Goal: Task Accomplishment & Management: Complete application form

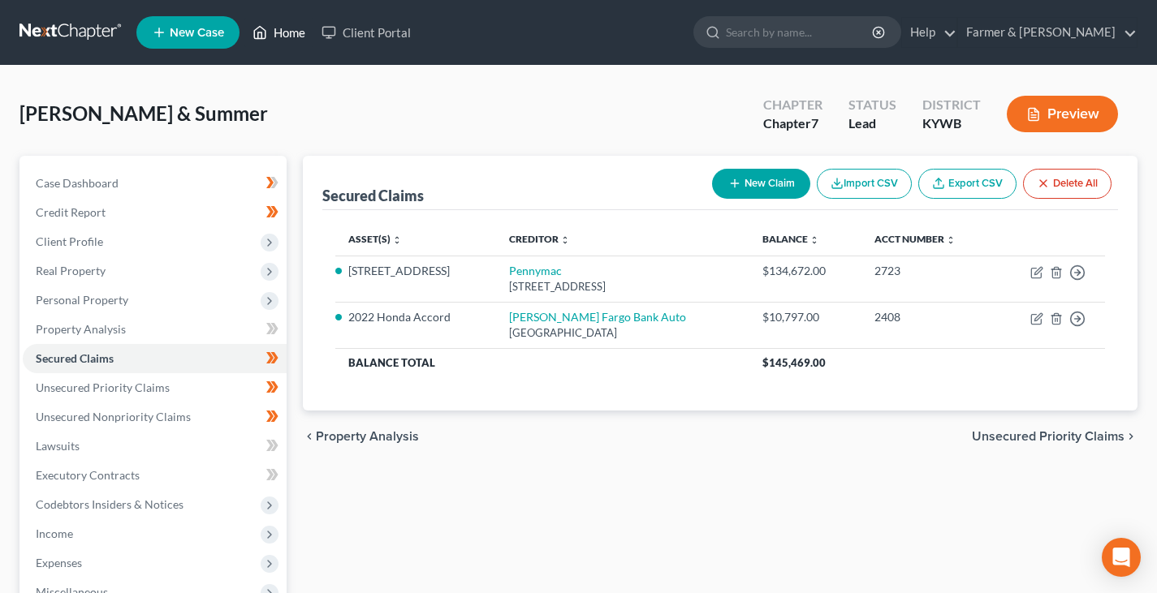
click at [285, 38] on link "Home" at bounding box center [278, 32] width 69 height 29
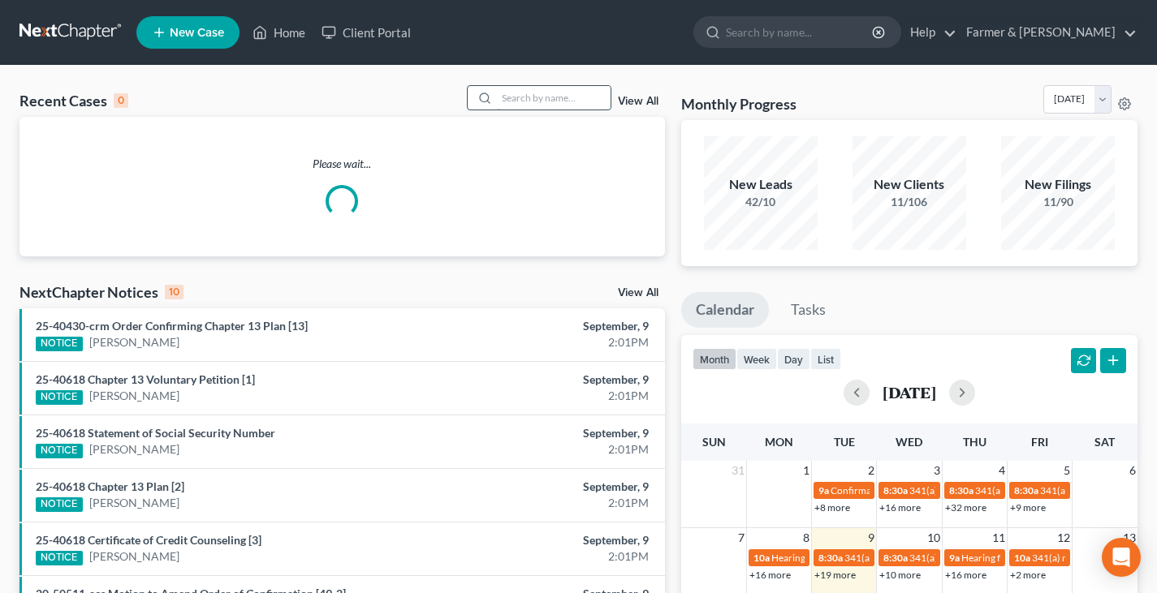
click at [524, 99] on input "search" at bounding box center [554, 98] width 114 height 24
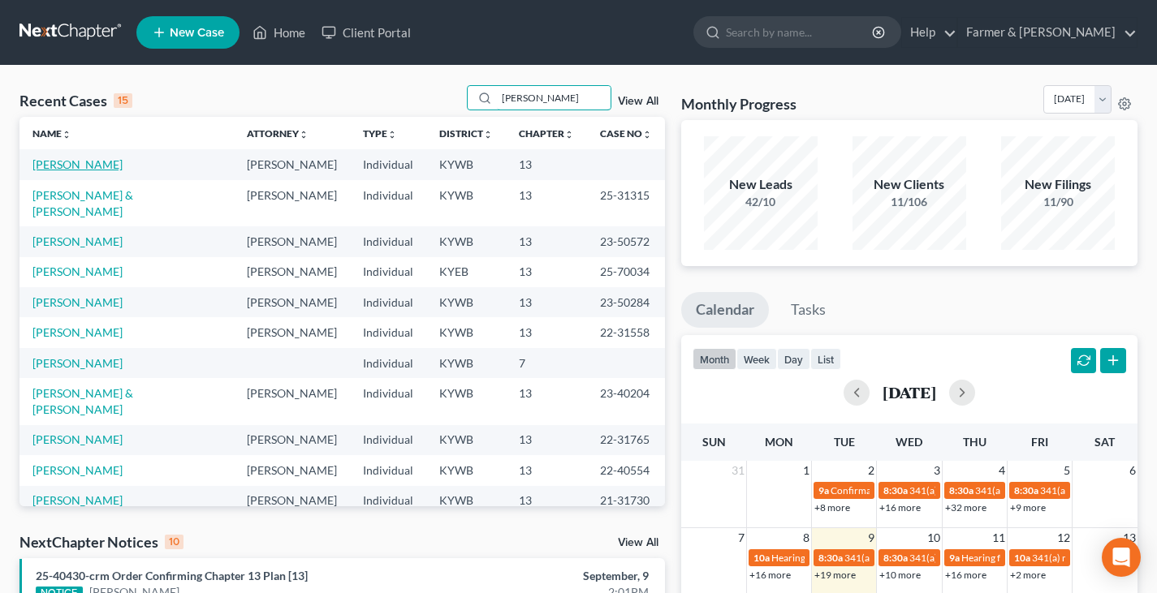
type input "[PERSON_NAME]"
click at [80, 163] on link "[PERSON_NAME]" at bounding box center [77, 164] width 90 height 14
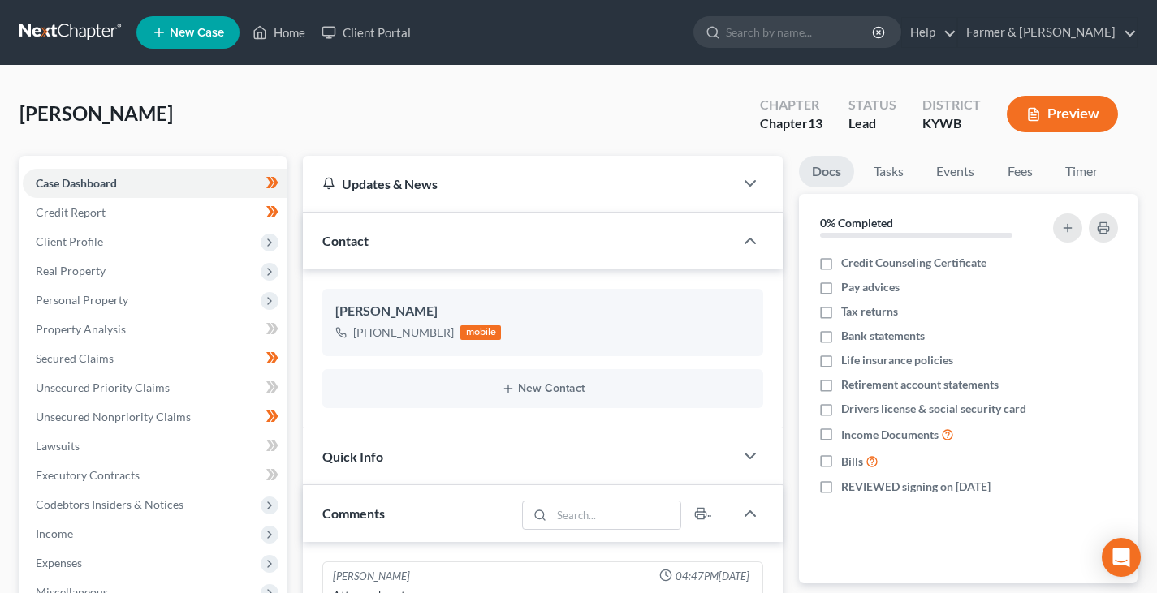
scroll to position [186, 0]
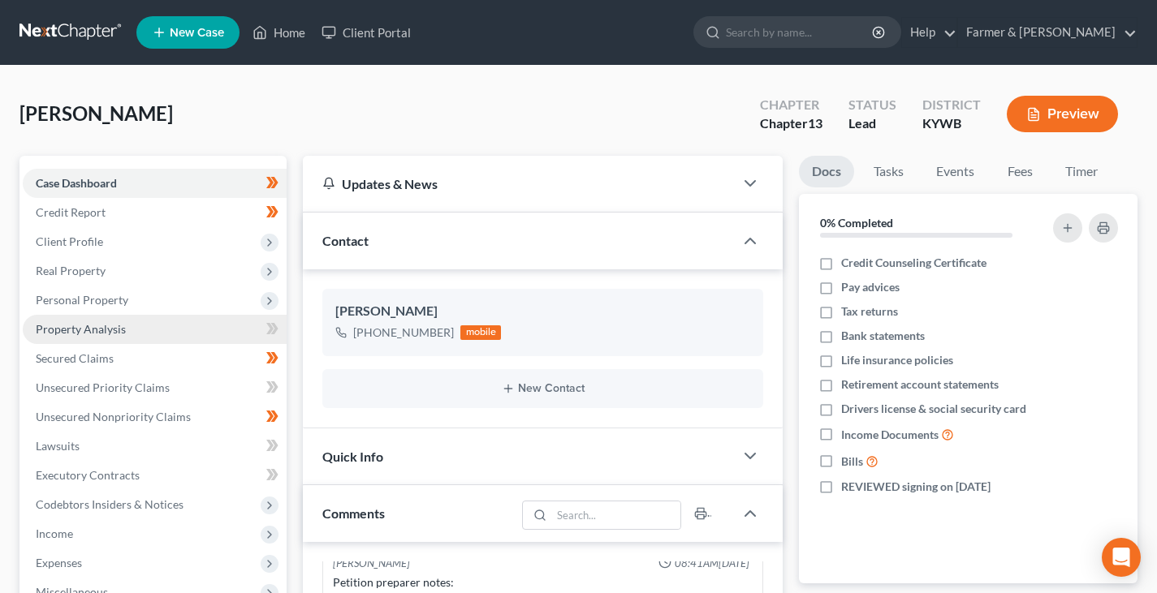
click at [107, 336] on link "Property Analysis" at bounding box center [155, 329] width 264 height 29
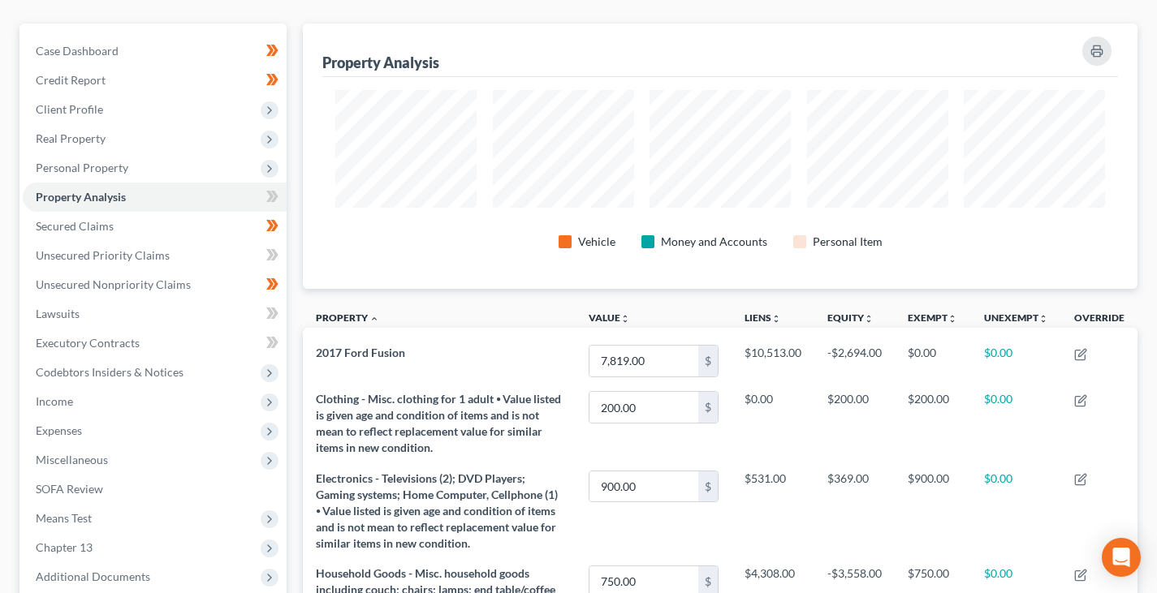
scroll to position [119, 0]
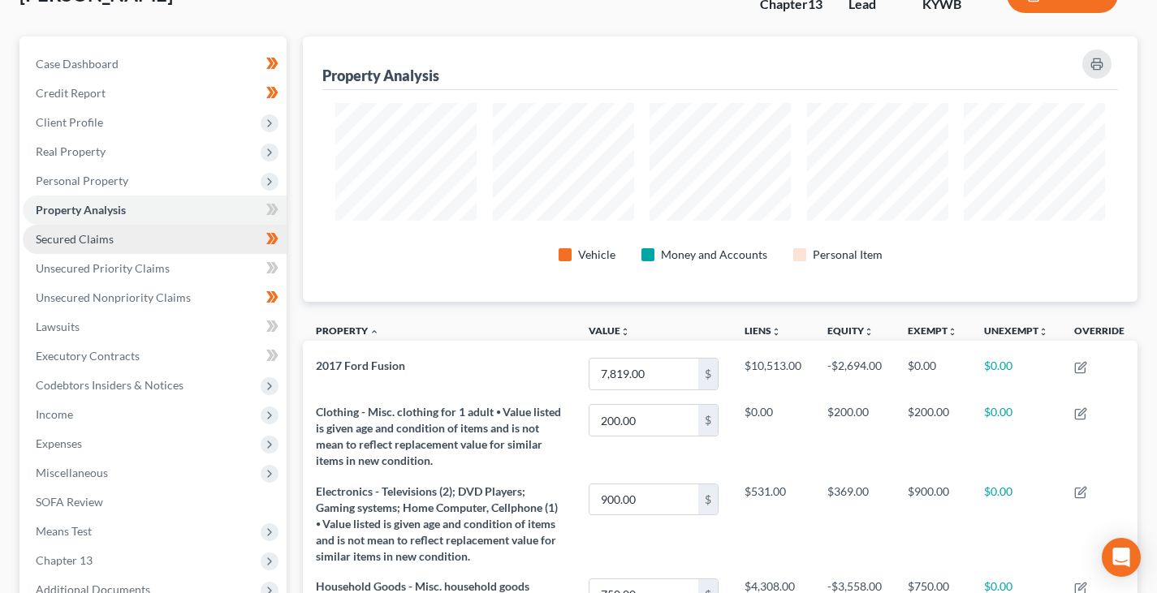
click at [178, 237] on link "Secured Claims" at bounding box center [155, 239] width 264 height 29
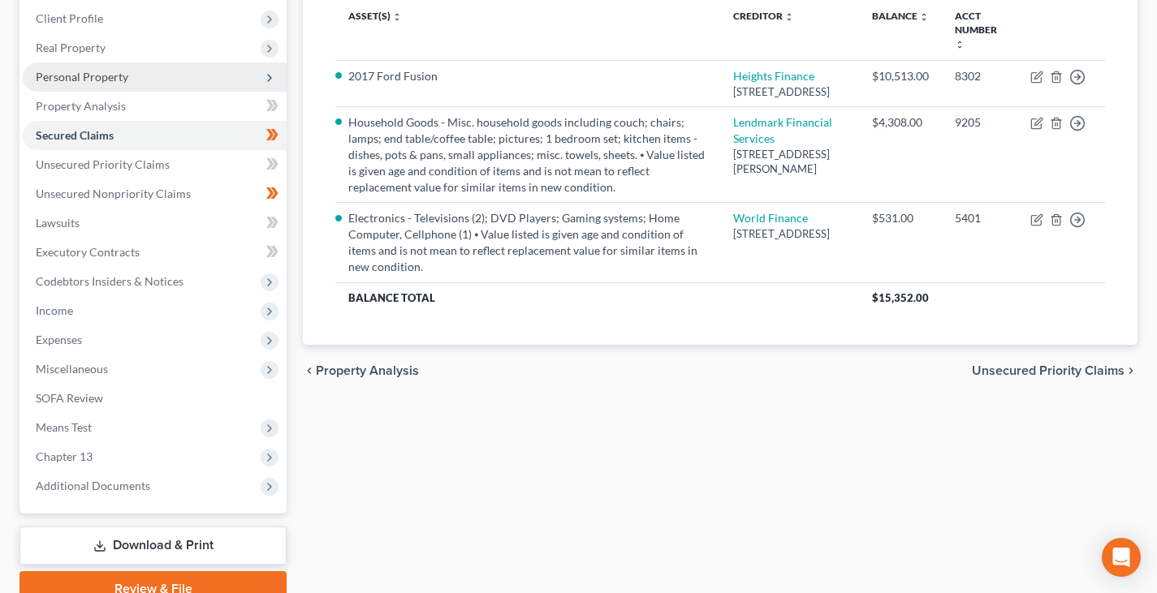
scroll to position [243, 0]
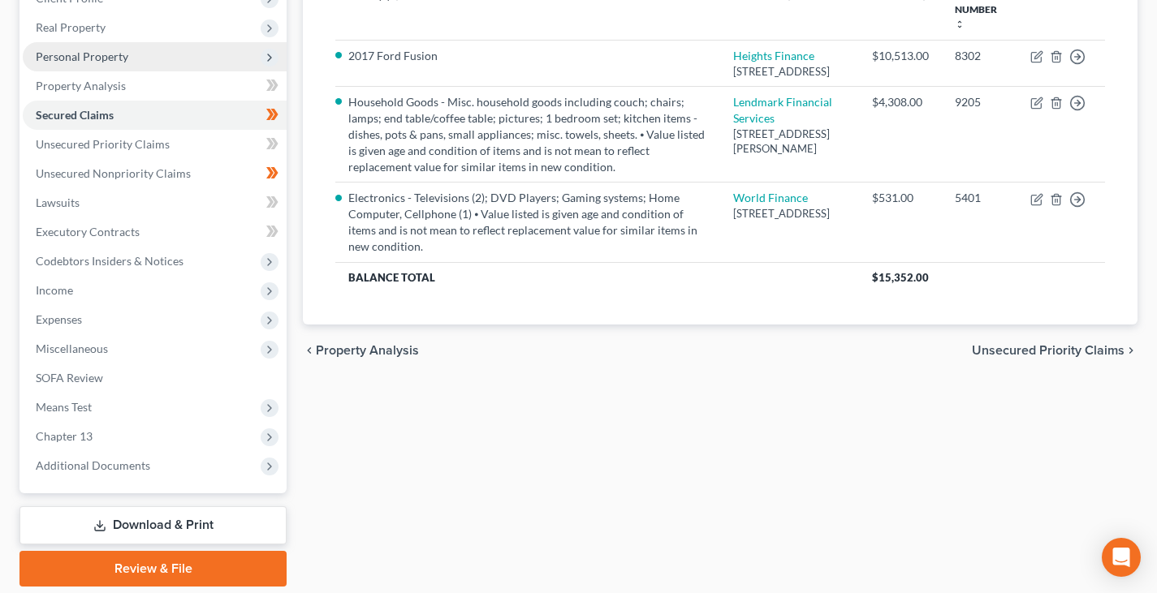
click at [161, 299] on span "Income" at bounding box center [155, 290] width 264 height 29
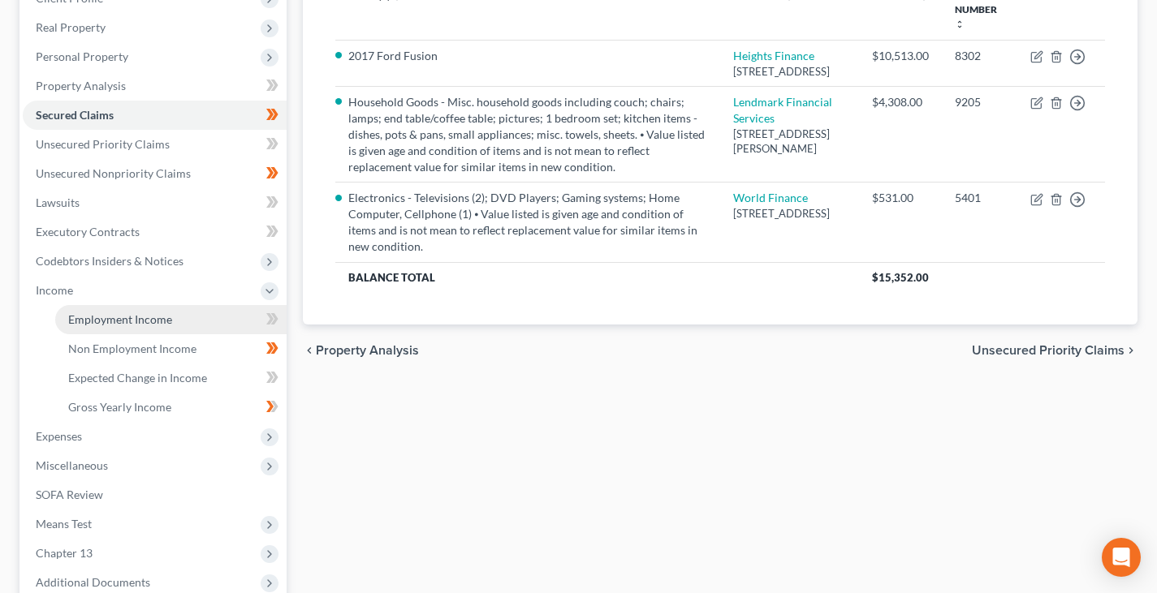
click at [155, 311] on link "Employment Income" at bounding box center [170, 319] width 231 height 29
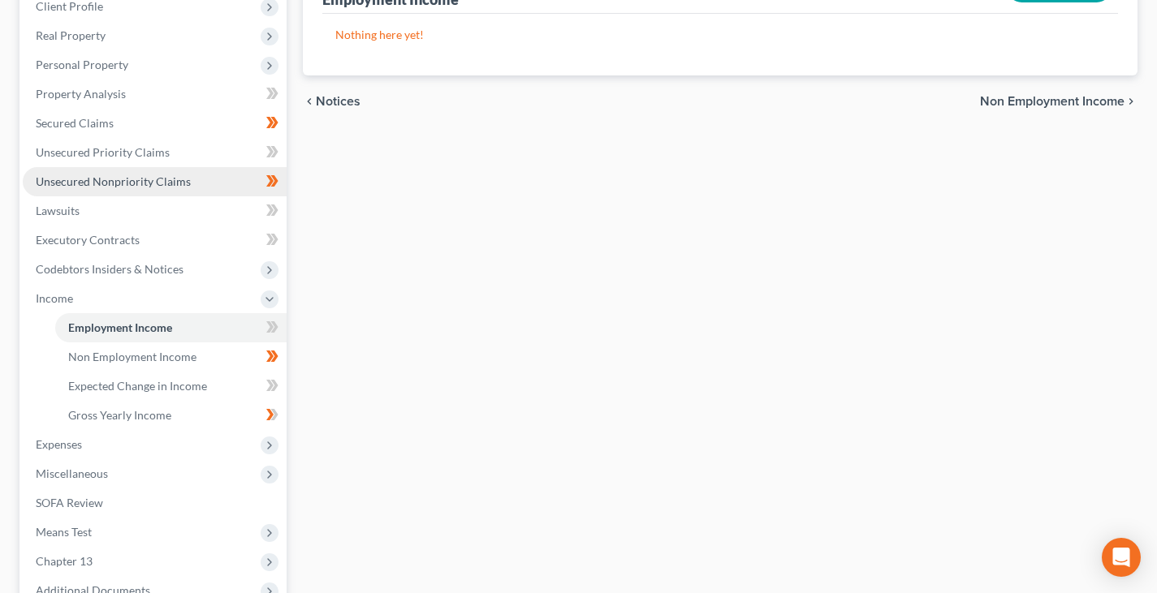
scroll to position [243, 0]
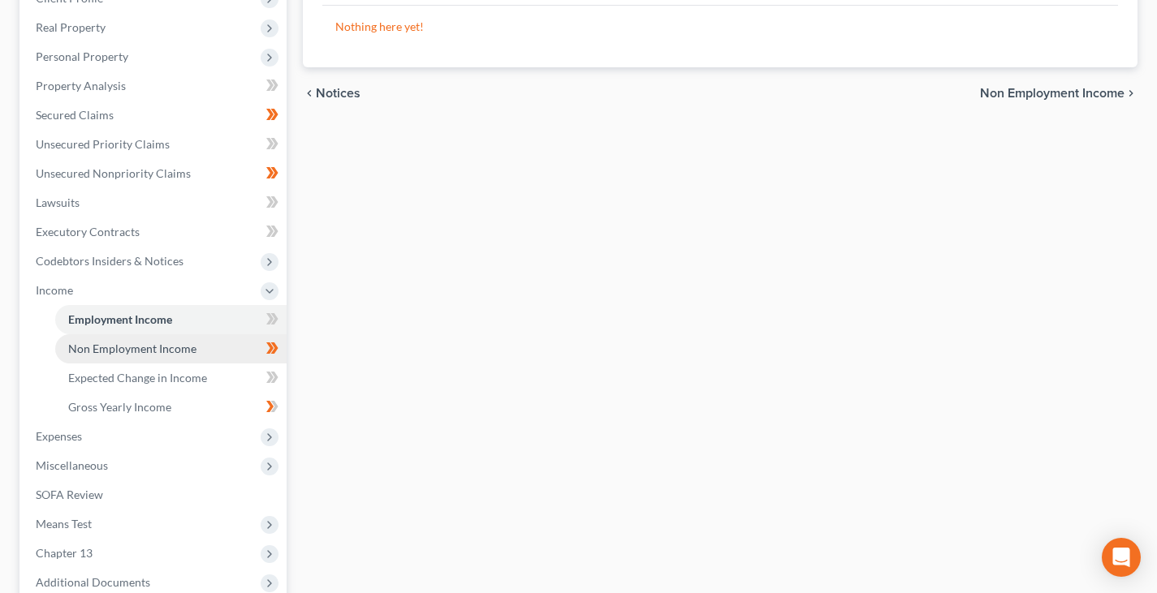
click at [128, 348] on span "Non Employment Income" at bounding box center [132, 349] width 128 height 14
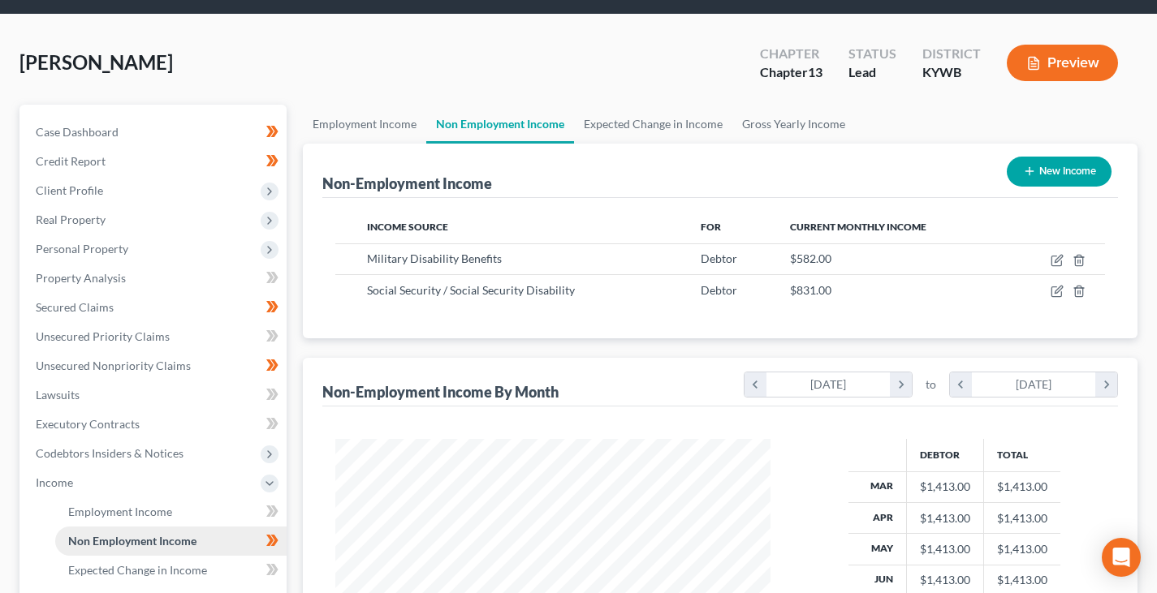
scroll to position [81, 0]
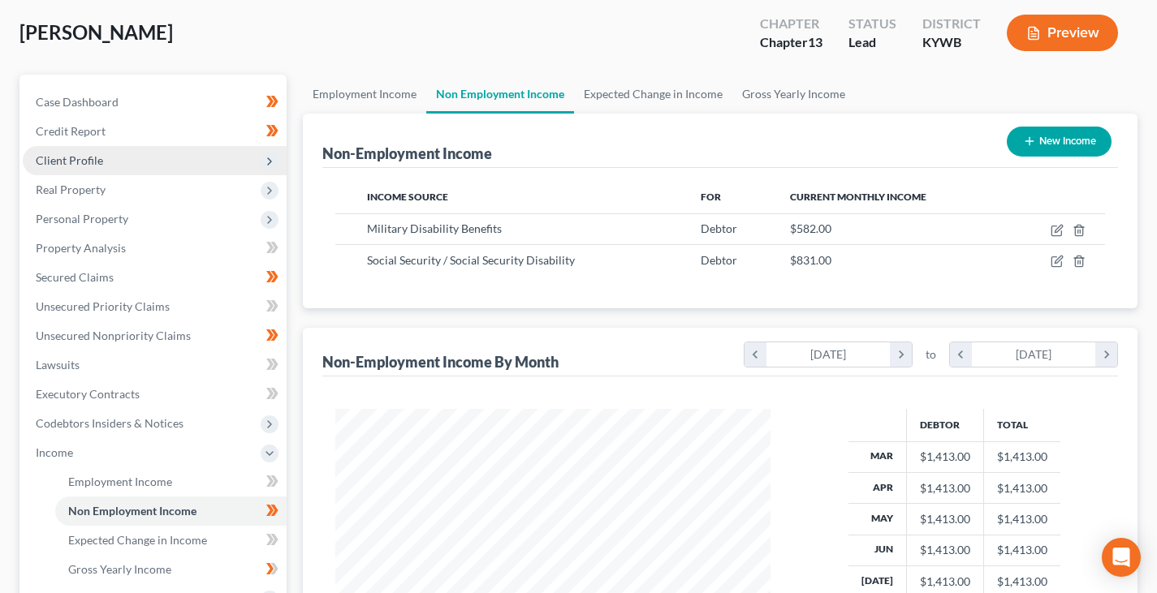
click at [147, 152] on span "Client Profile" at bounding box center [155, 160] width 264 height 29
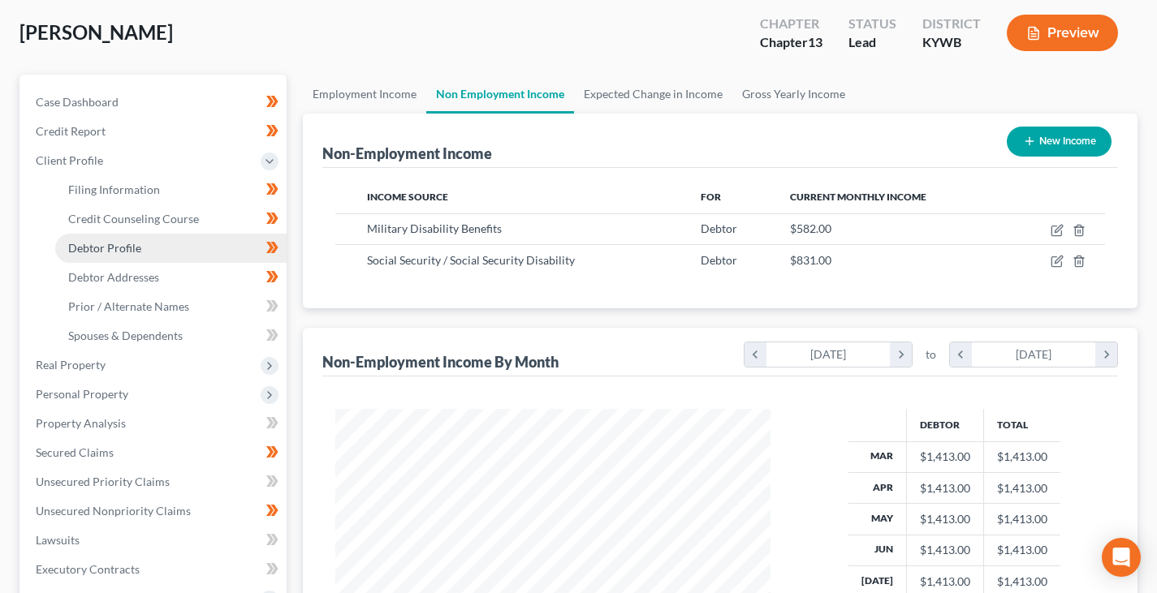
click at [144, 252] on link "Debtor Profile" at bounding box center [170, 248] width 231 height 29
select select "0"
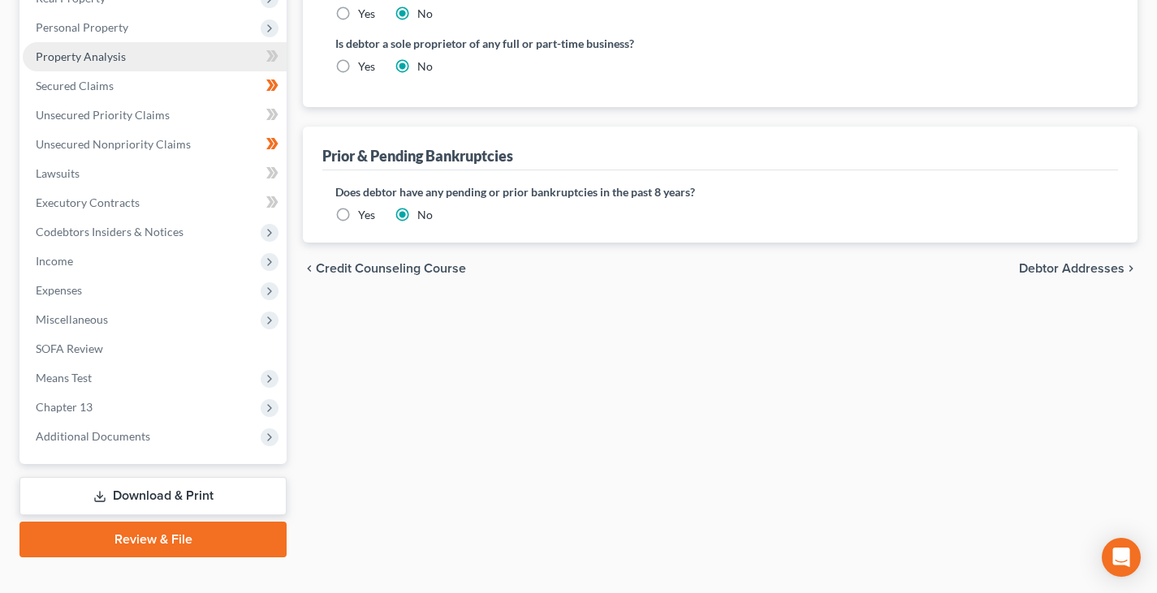
scroll to position [472, 0]
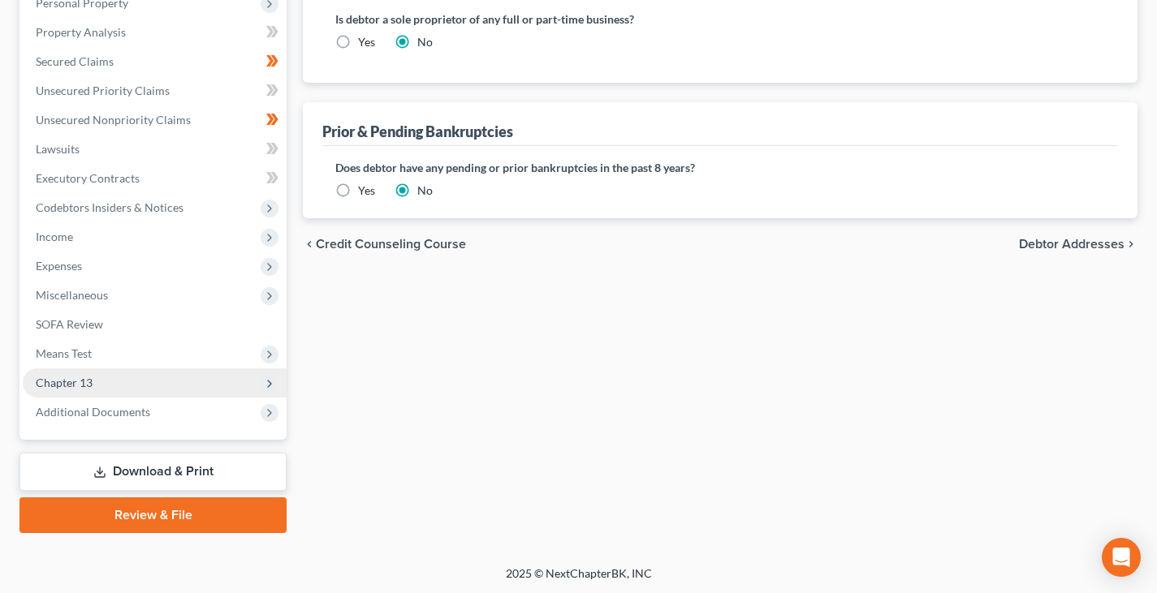
click at [80, 379] on span "Chapter 13" at bounding box center [64, 383] width 57 height 14
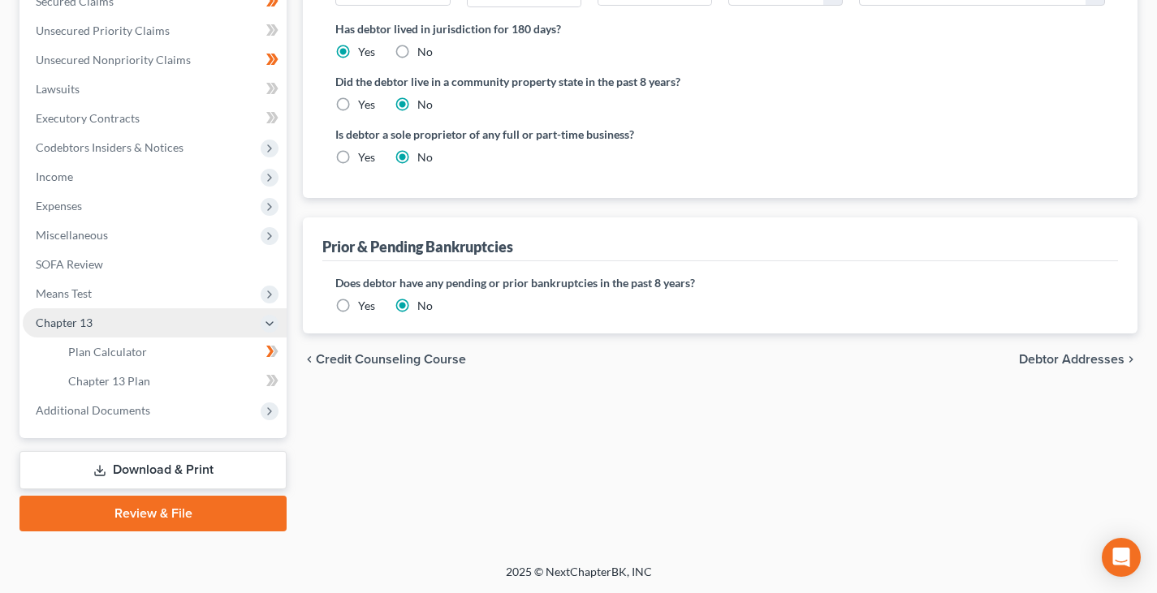
scroll to position [297, 0]
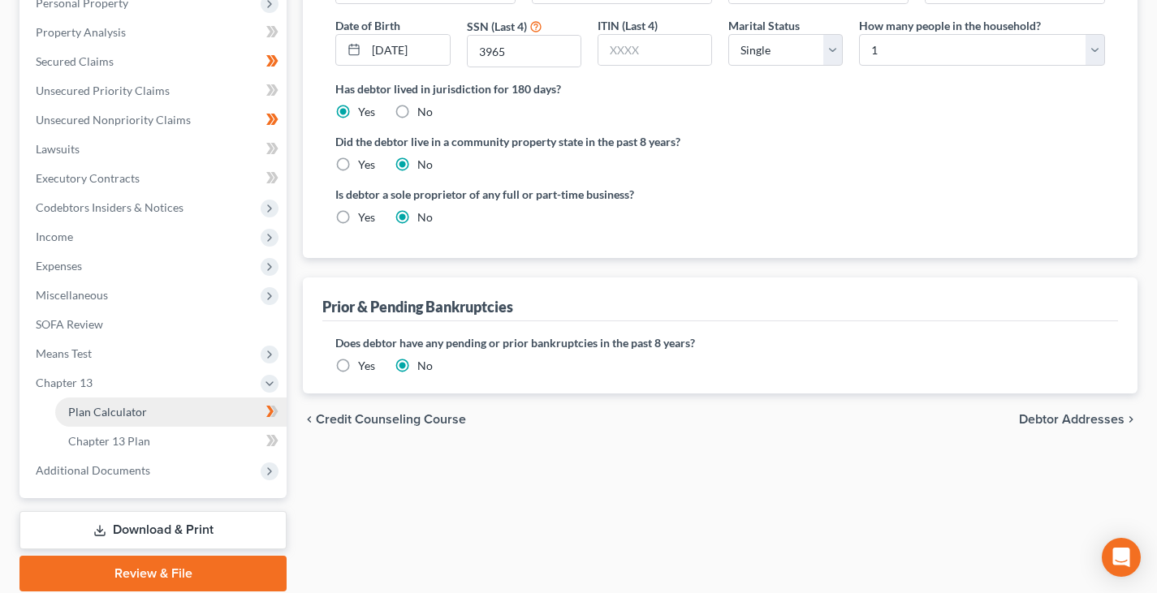
click at [84, 403] on link "Plan Calculator" at bounding box center [170, 412] width 231 height 29
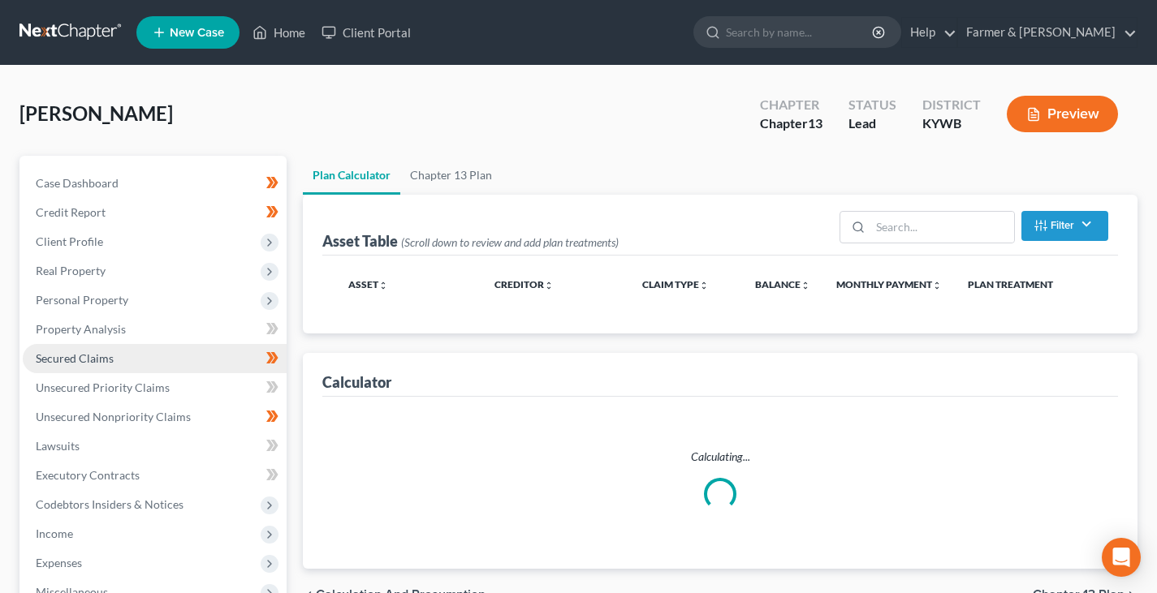
select select "59"
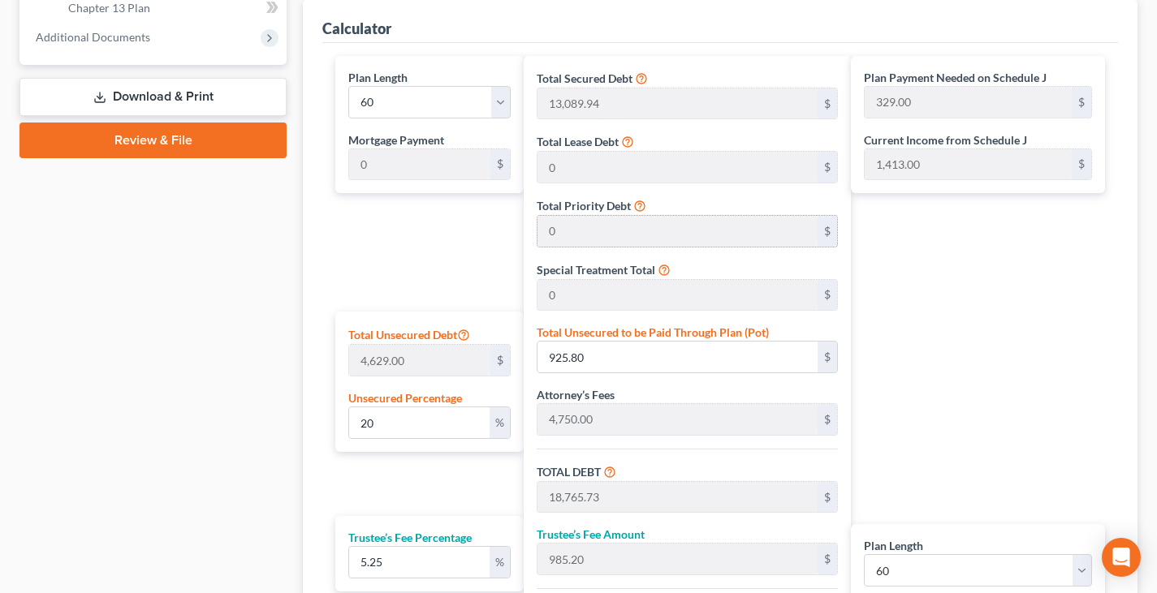
click at [648, 246] on div "0 $" at bounding box center [686, 231] width 301 height 32
drag, startPoint x: 91, startPoint y: 467, endPoint x: 93, endPoint y: 458, distance: 9.3
click at [96, 458] on div "Case Dashboard Payments Invoices Payments Payments Credit Report Client Profile" at bounding box center [152, 105] width 283 height 1361
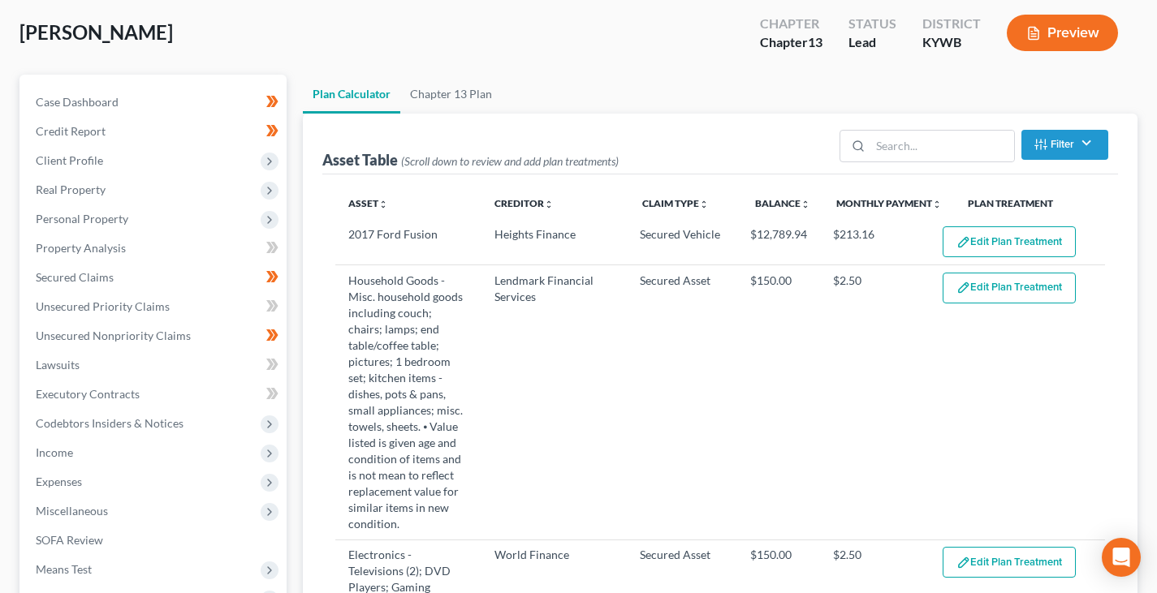
scroll to position [162, 0]
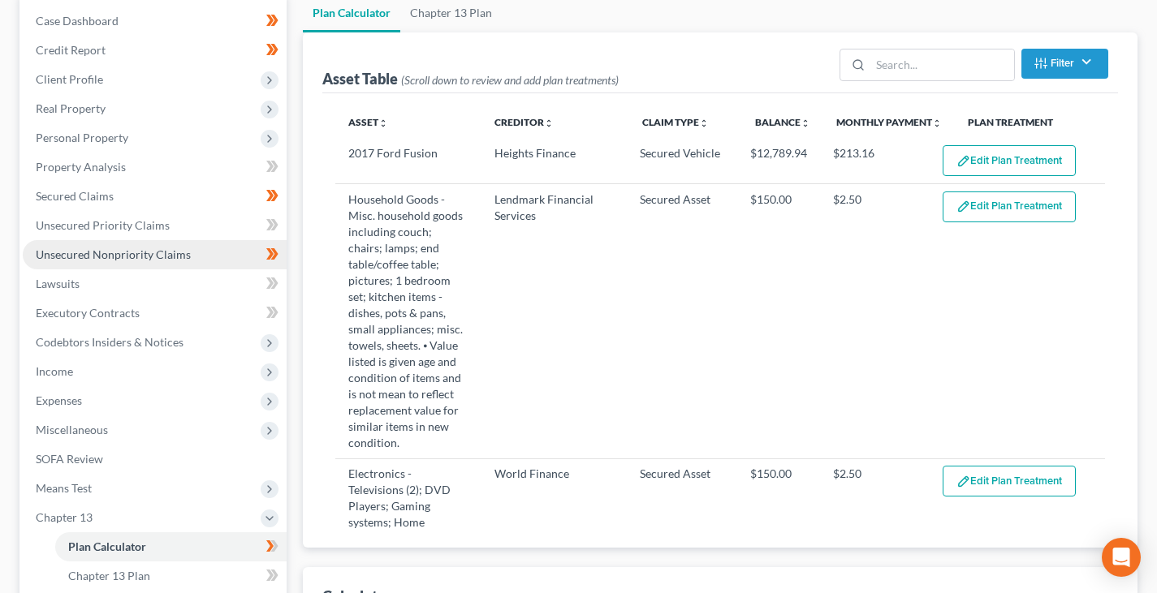
click at [133, 255] on span "Unsecured Nonpriority Claims" at bounding box center [113, 255] width 155 height 14
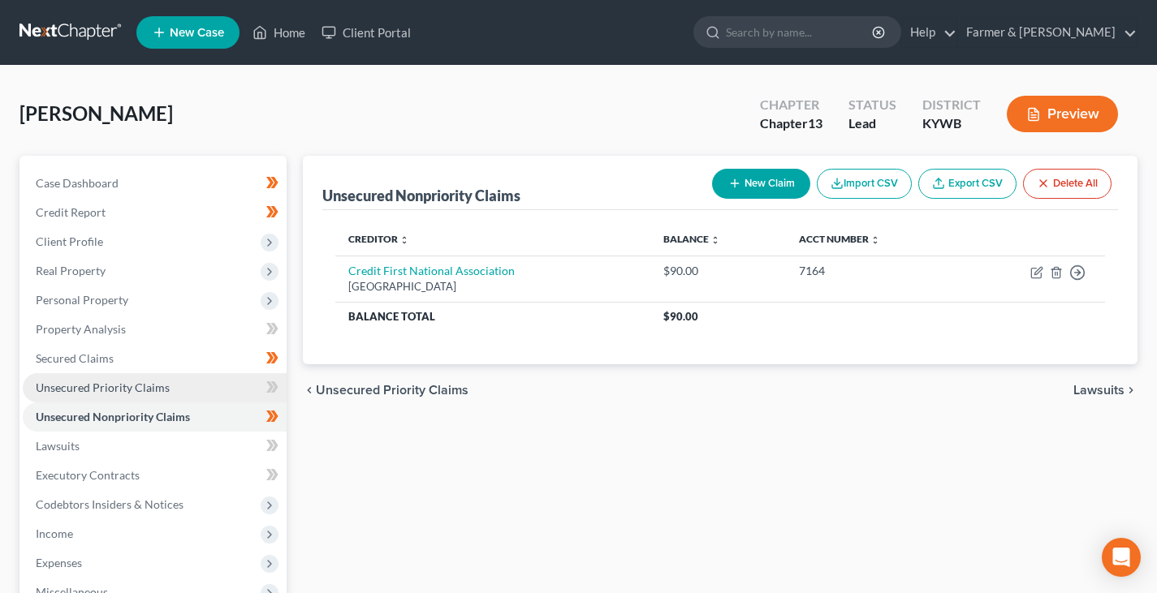
click at [97, 388] on span "Unsecured Priority Claims" at bounding box center [103, 388] width 134 height 14
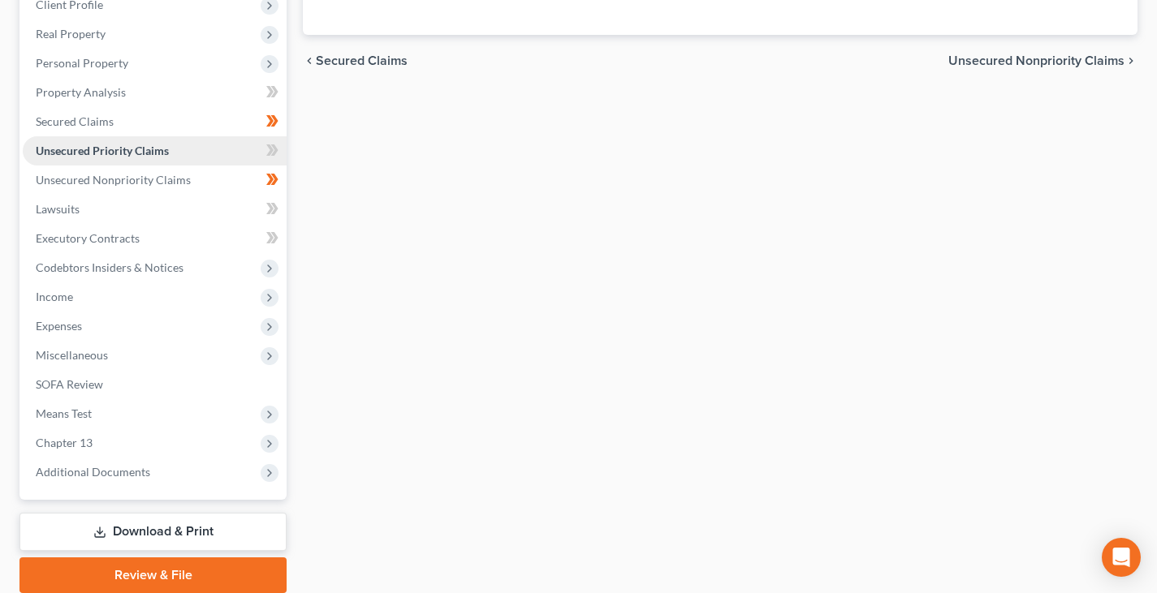
scroll to position [238, 0]
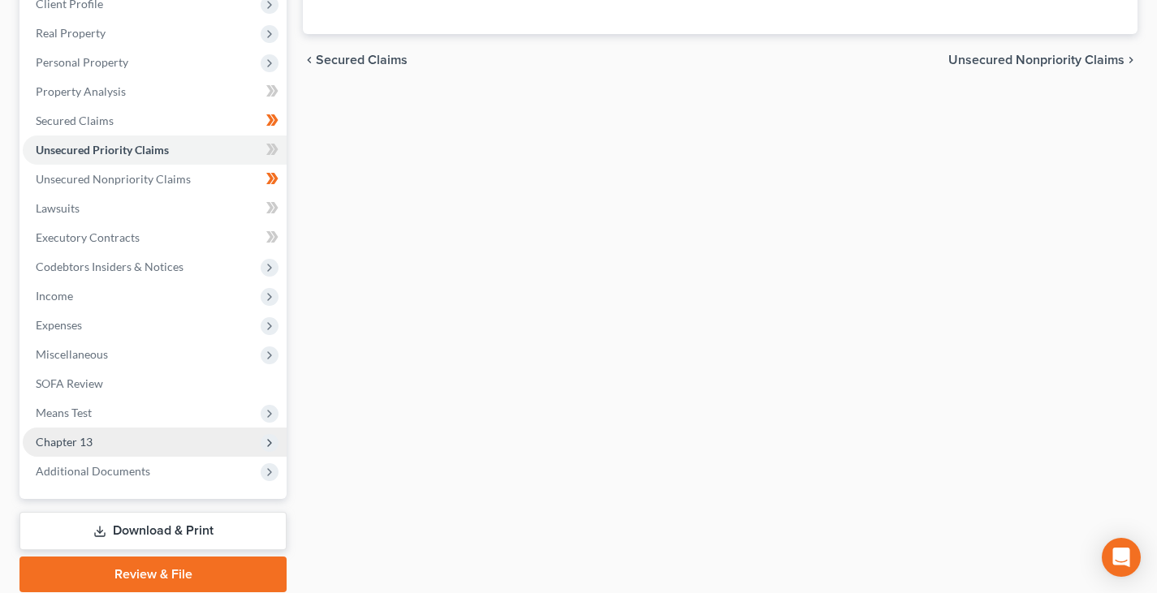
click at [71, 440] on span "Chapter 13" at bounding box center [64, 442] width 57 height 14
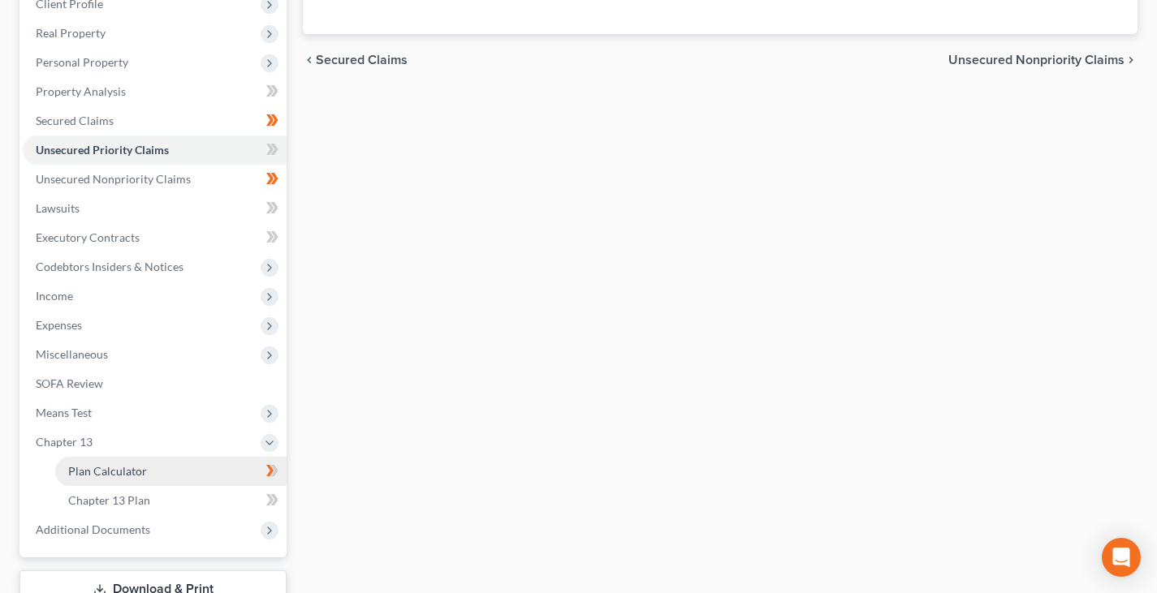
click at [114, 470] on span "Plan Calculator" at bounding box center [107, 471] width 79 height 14
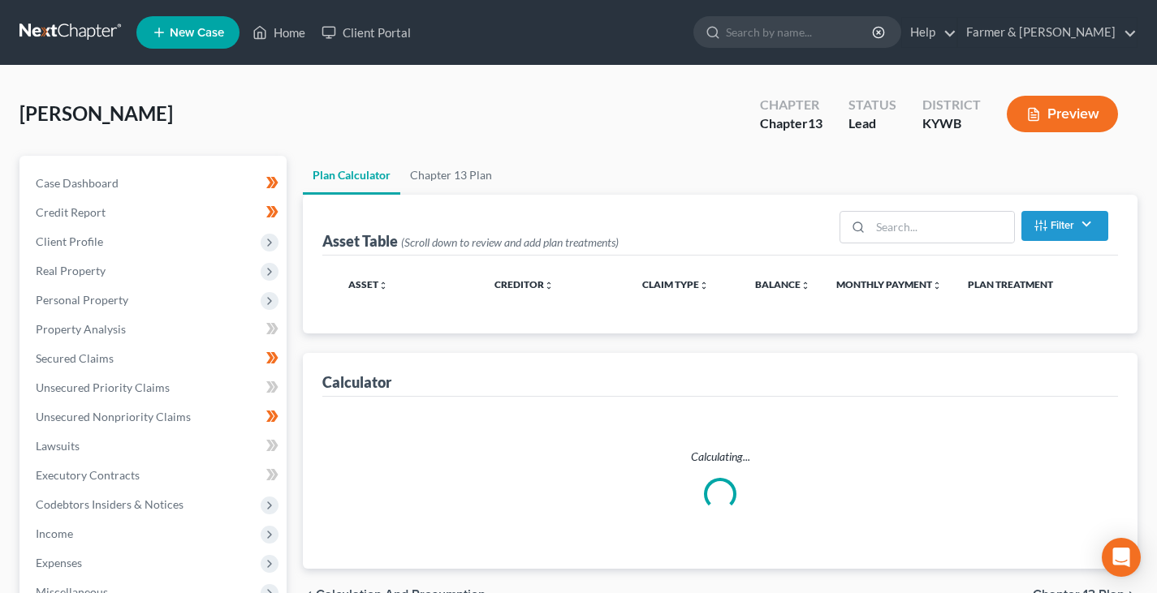
select select "59"
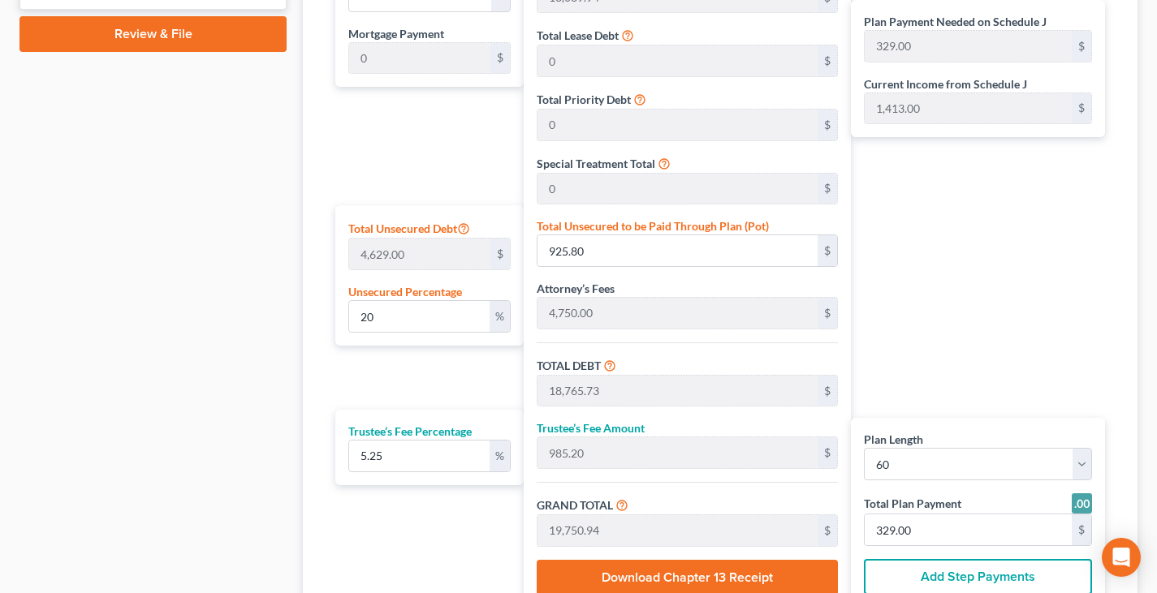
scroll to position [837, 0]
drag, startPoint x: 404, startPoint y: 322, endPoint x: 355, endPoint y: 318, distance: 49.7
click at [355, 318] on input "20" at bounding box center [419, 316] width 140 height 31
type input "1"
type input "46.29"
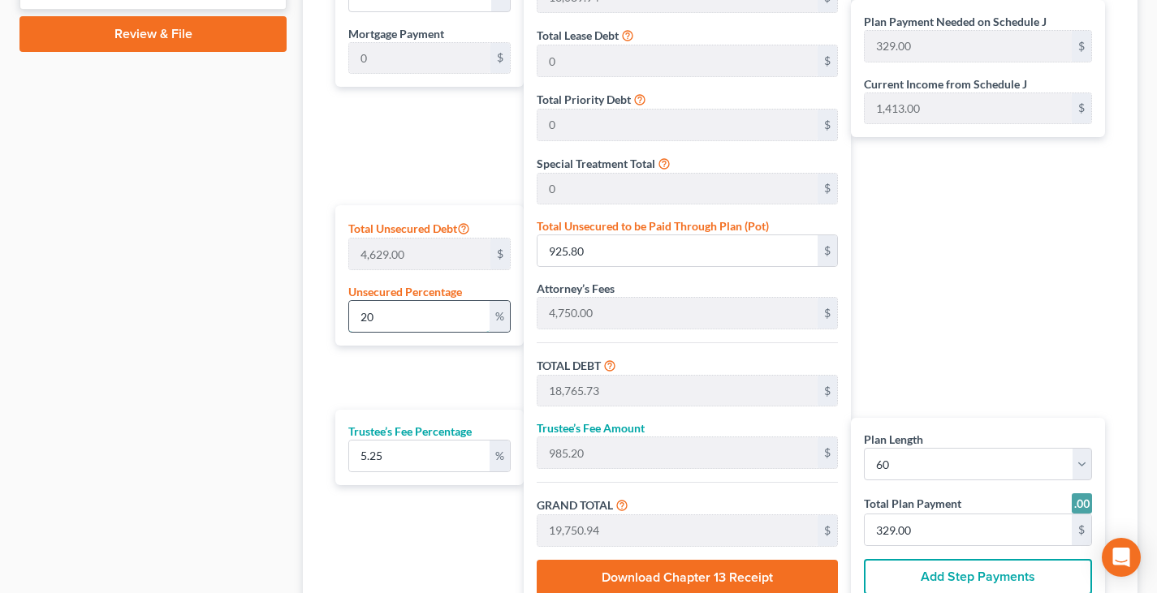
type input "17,886.23"
type input "939.02"
type input "18,825.25"
type input "314.00"
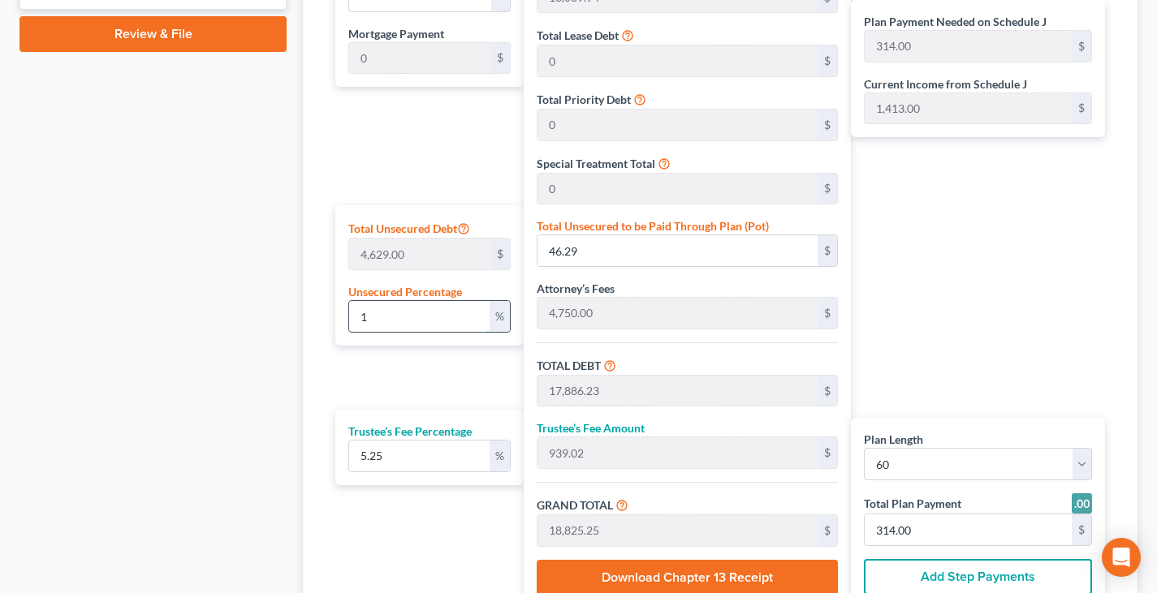
type input "15"
type input "694.35"
type input "18,534.29"
type input "973.05"
type input "19,507.34"
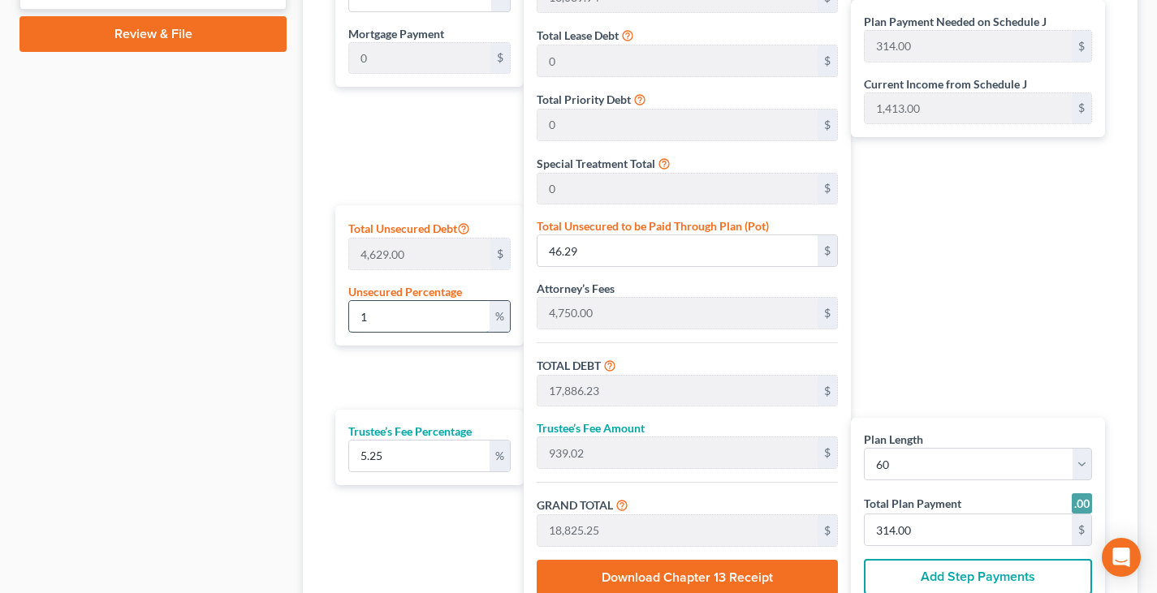
type input "325.00"
drag, startPoint x: 425, startPoint y: 322, endPoint x: 357, endPoint y: 324, distance: 68.2
click at [357, 324] on input "15" at bounding box center [419, 316] width 140 height 31
type input "2"
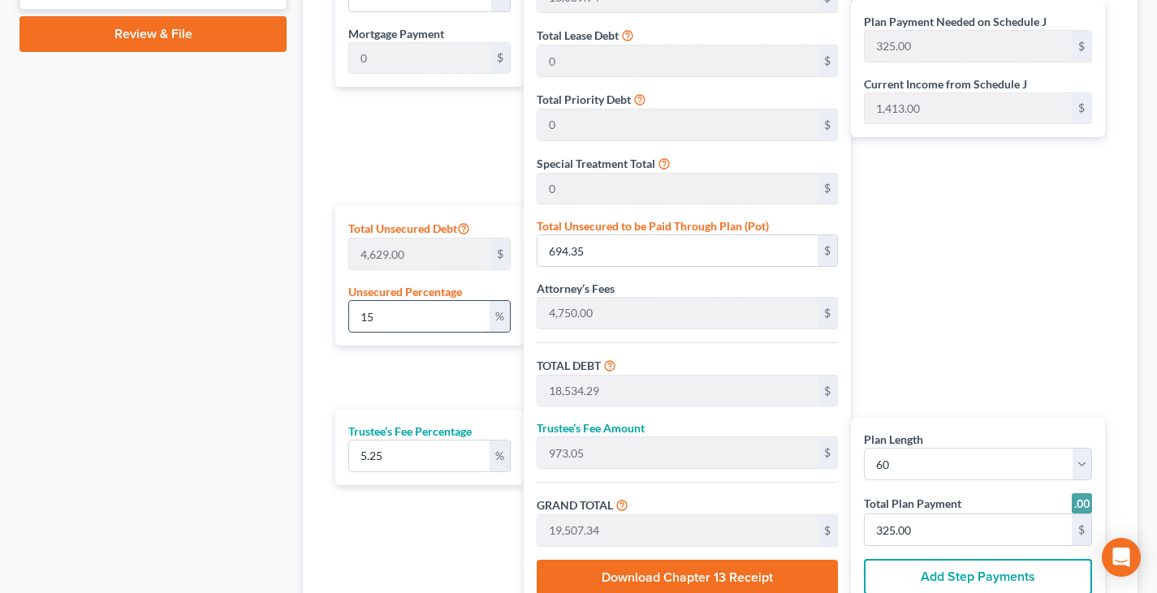
type input "92.58"
type input "17,932.52"
type input "941.45"
type input "18,873.97"
type input "315.00"
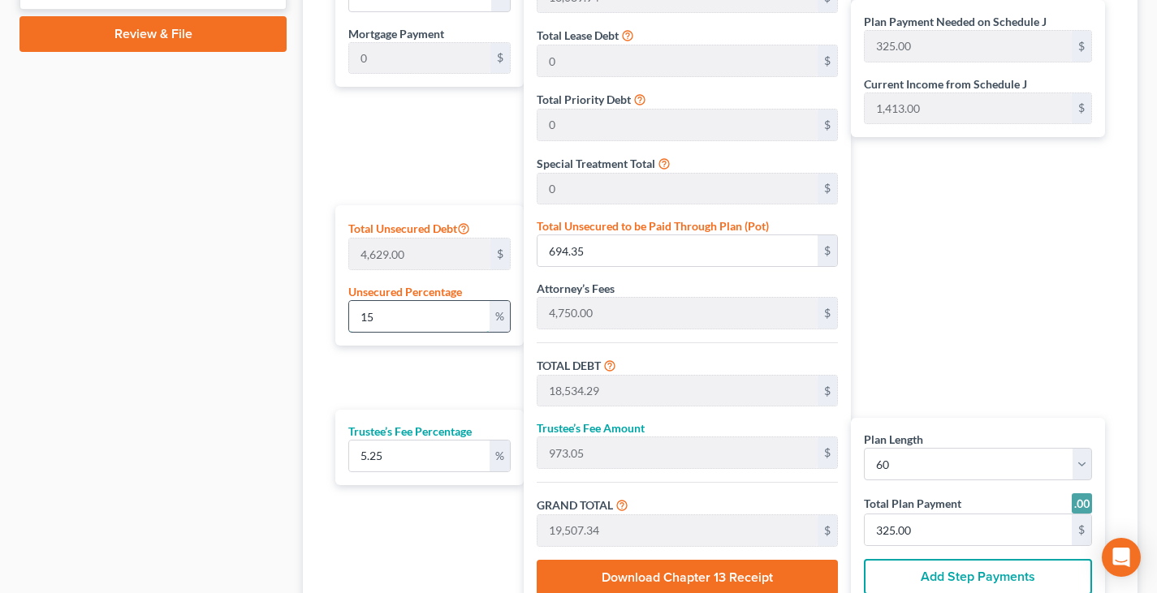
type input "315.00"
type input "20"
type input "925.80"
type input "18,765.73"
type input "985.20"
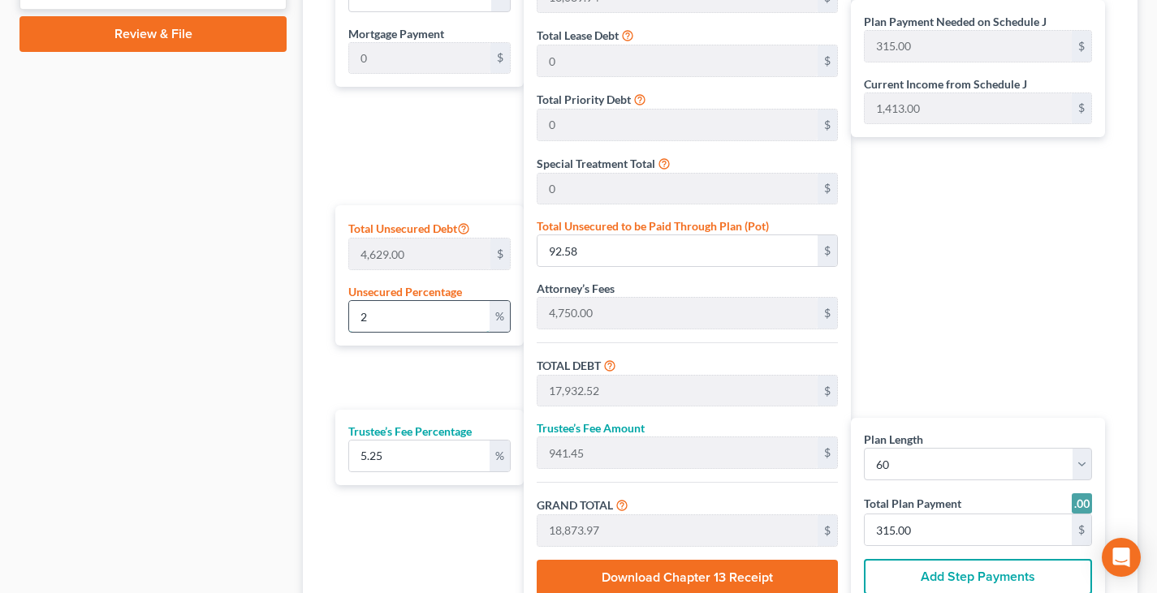
type input "19,750.94"
type input "329.00"
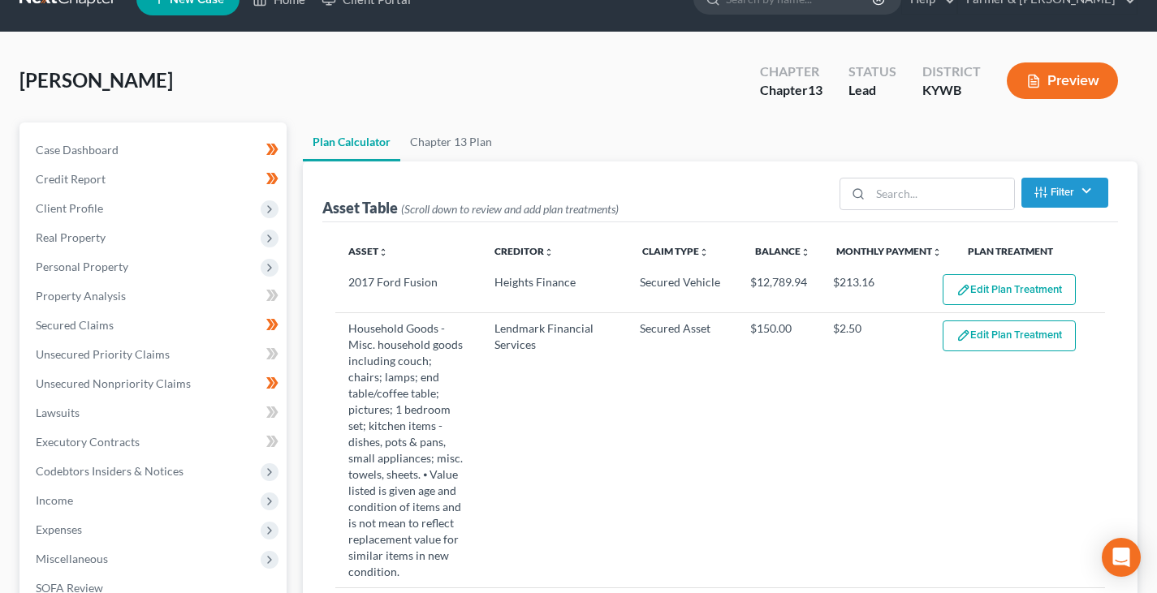
scroll to position [0, 0]
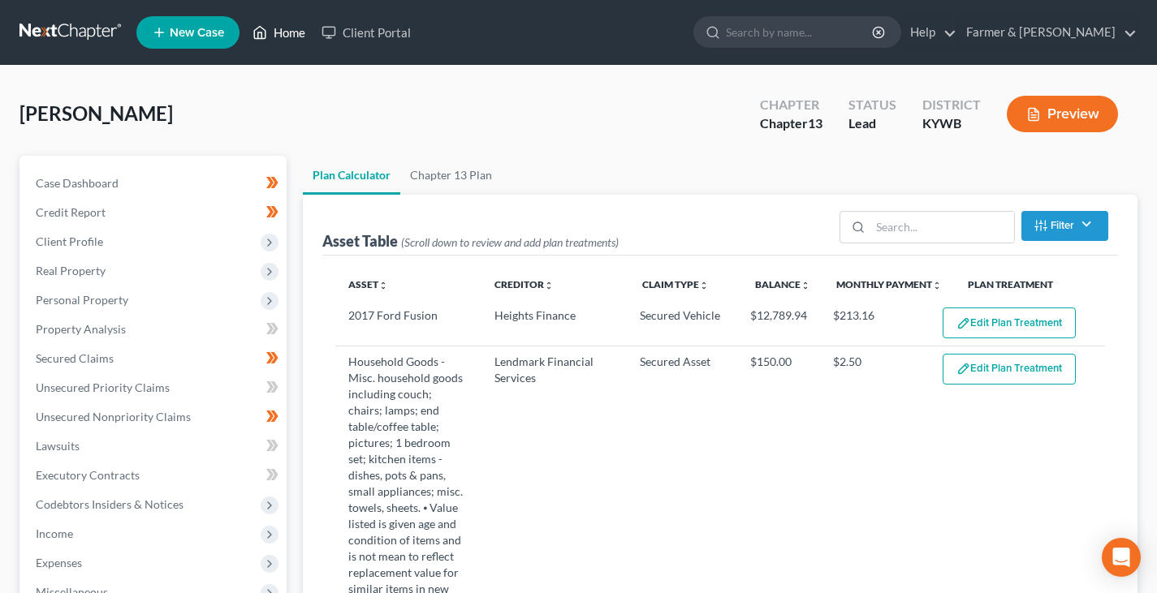
click at [294, 27] on link "Home" at bounding box center [278, 32] width 69 height 29
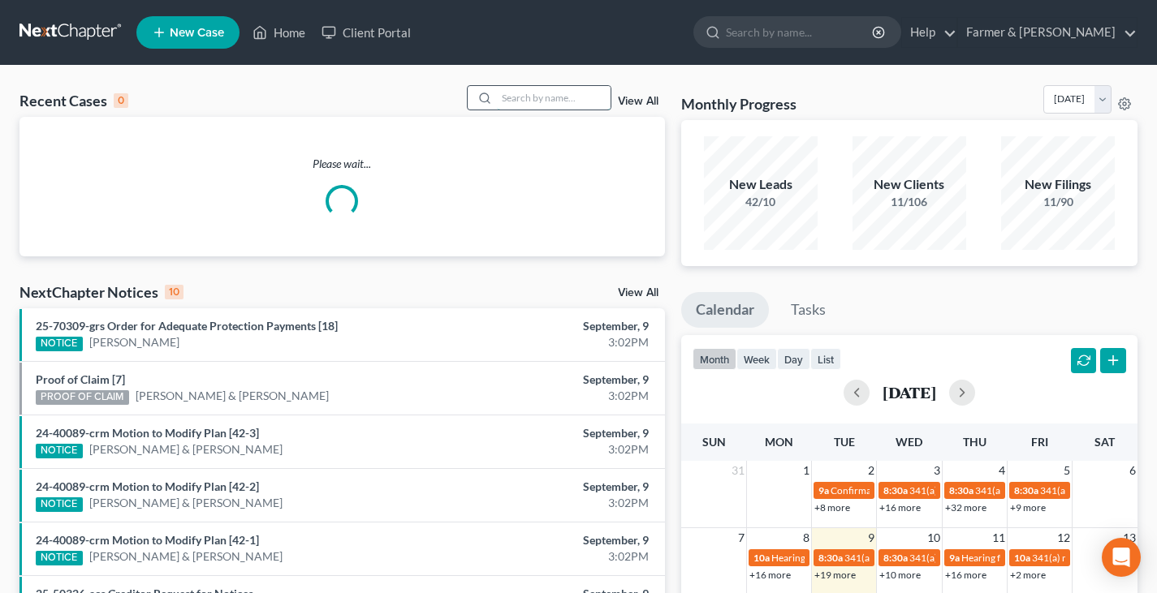
click at [512, 95] on input "search" at bounding box center [554, 98] width 114 height 24
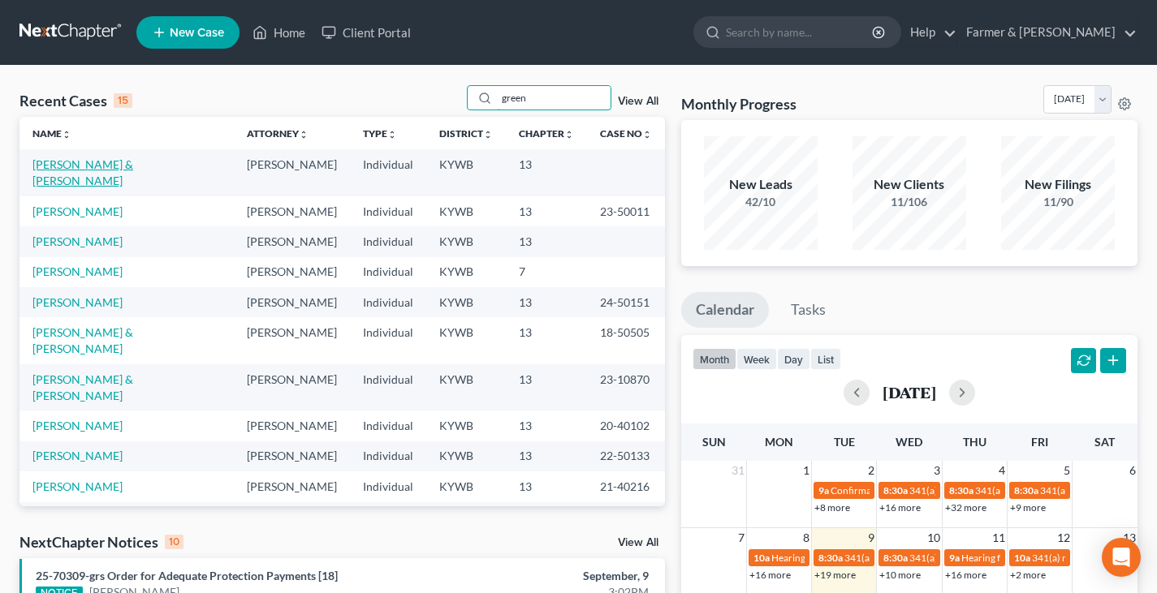
type input "green"
click at [133, 169] on link "[PERSON_NAME] & [PERSON_NAME]" at bounding box center [82, 172] width 101 height 30
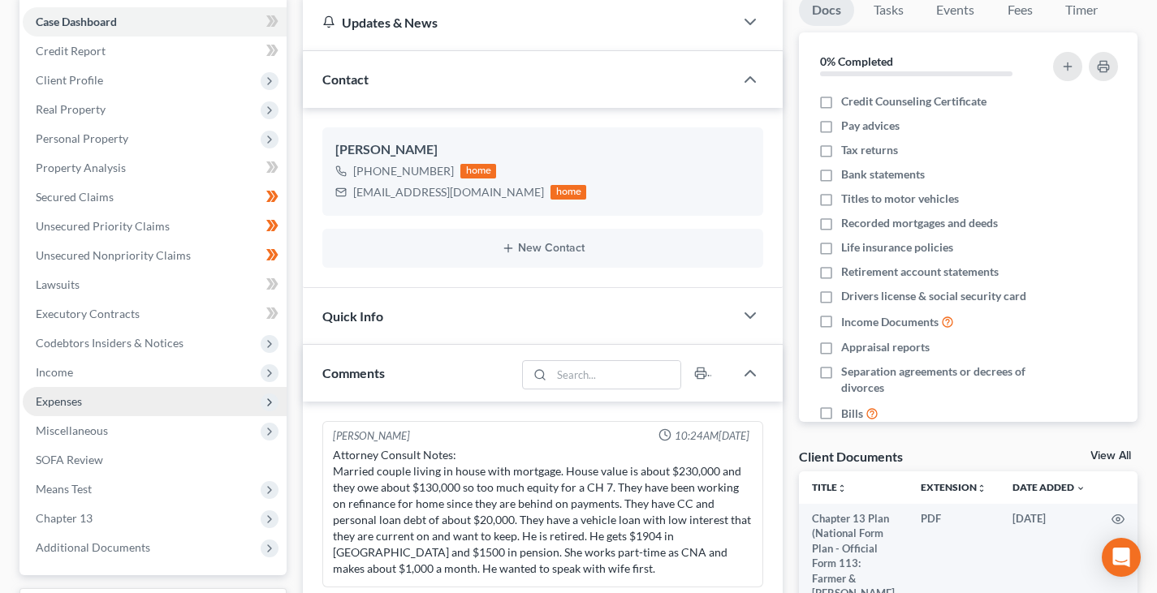
scroll to position [162, 0]
drag, startPoint x: 59, startPoint y: 374, endPoint x: 93, endPoint y: 403, distance: 44.4
click at [60, 374] on span "Income" at bounding box center [54, 371] width 37 height 14
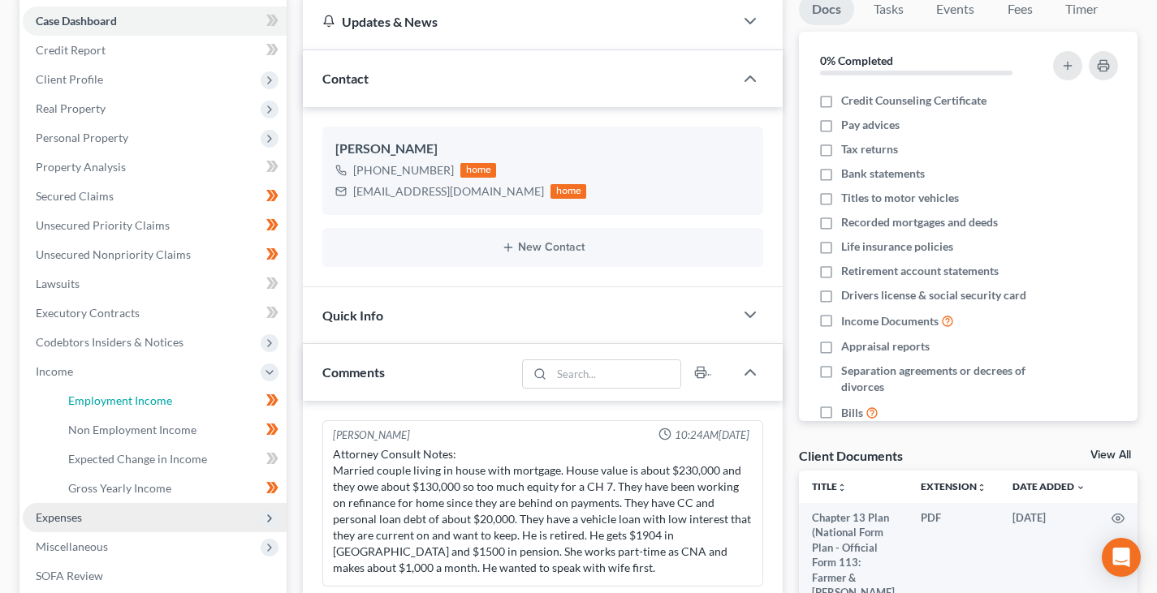
click at [93, 403] on span "Employment Income" at bounding box center [120, 401] width 104 height 14
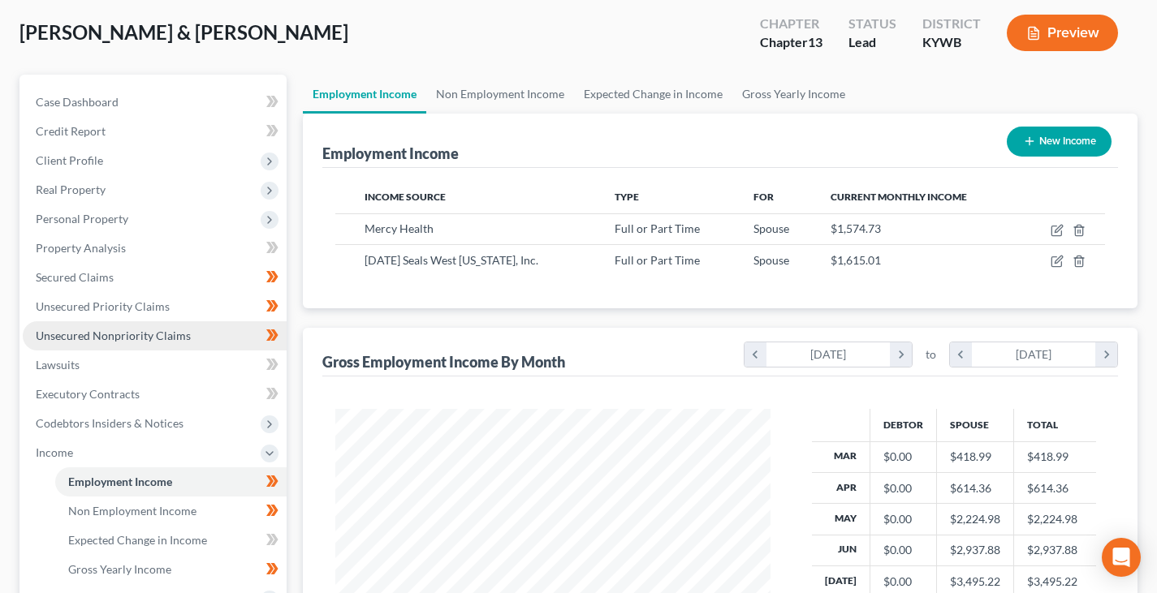
scroll to position [162, 0]
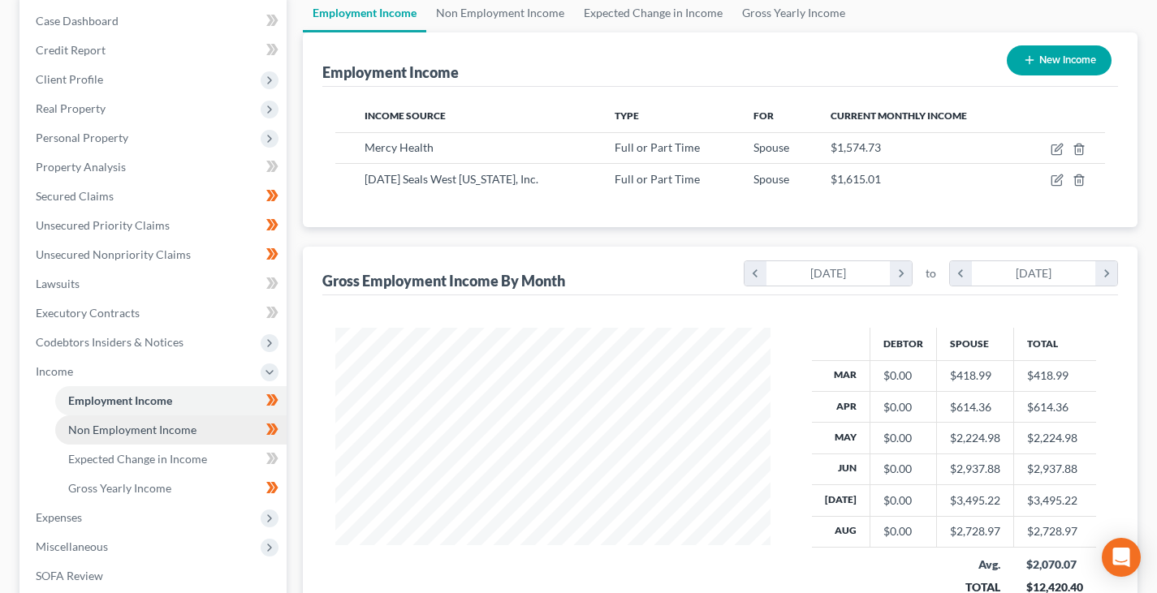
click at [100, 427] on span "Non Employment Income" at bounding box center [132, 430] width 128 height 14
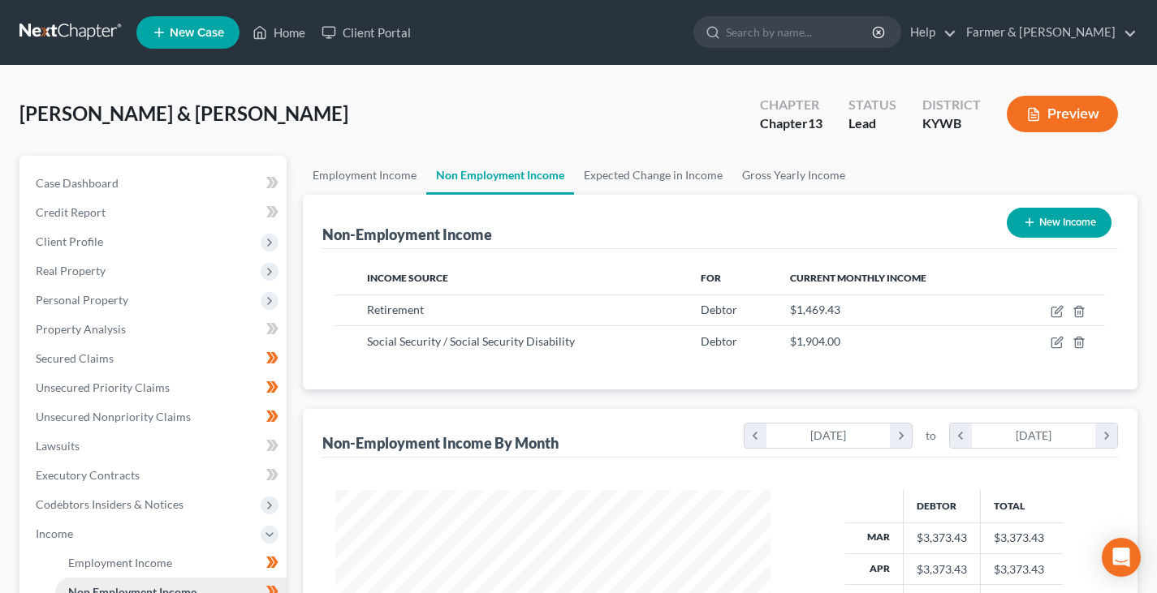
scroll to position [291, 467]
click at [63, 248] on span "Client Profile" at bounding box center [155, 241] width 264 height 29
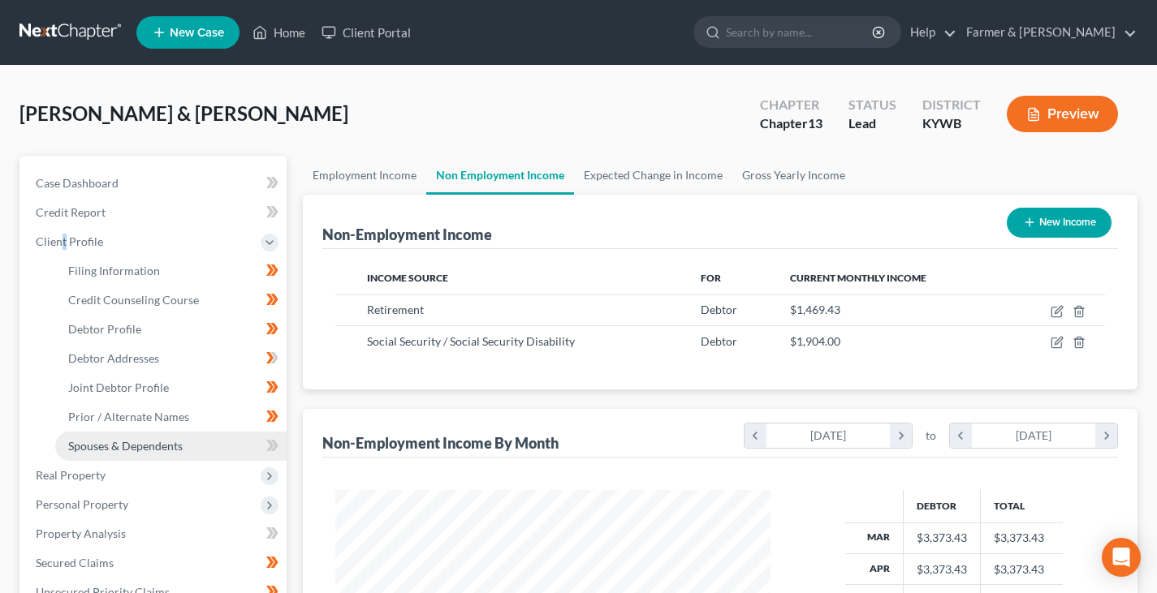
click at [116, 442] on span "Spouses & Dependents" at bounding box center [125, 446] width 114 height 14
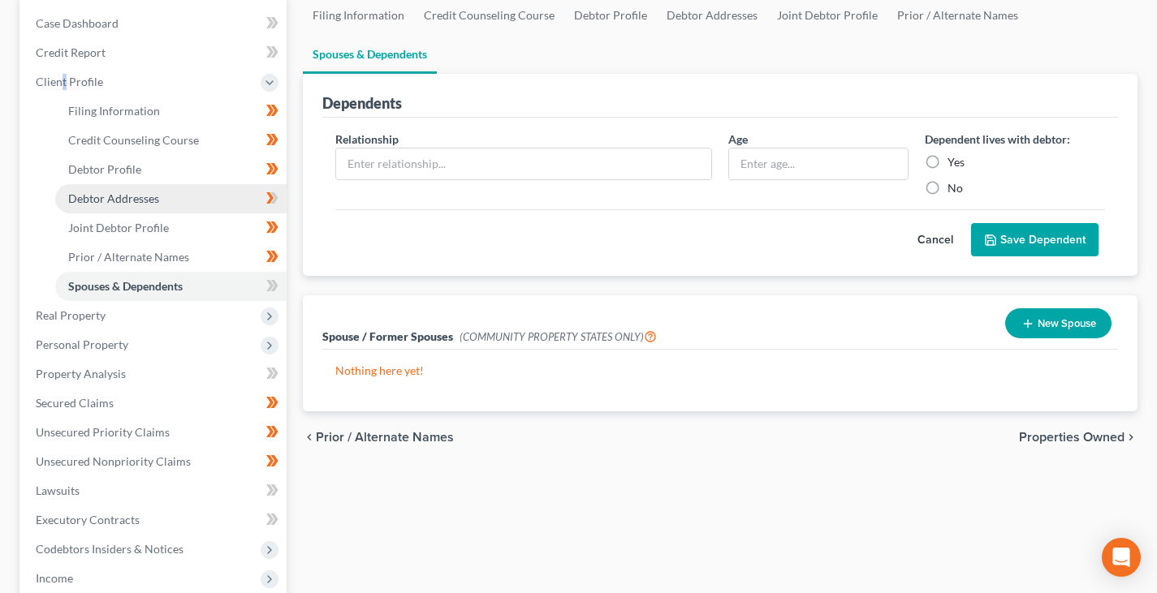
scroll to position [162, 0]
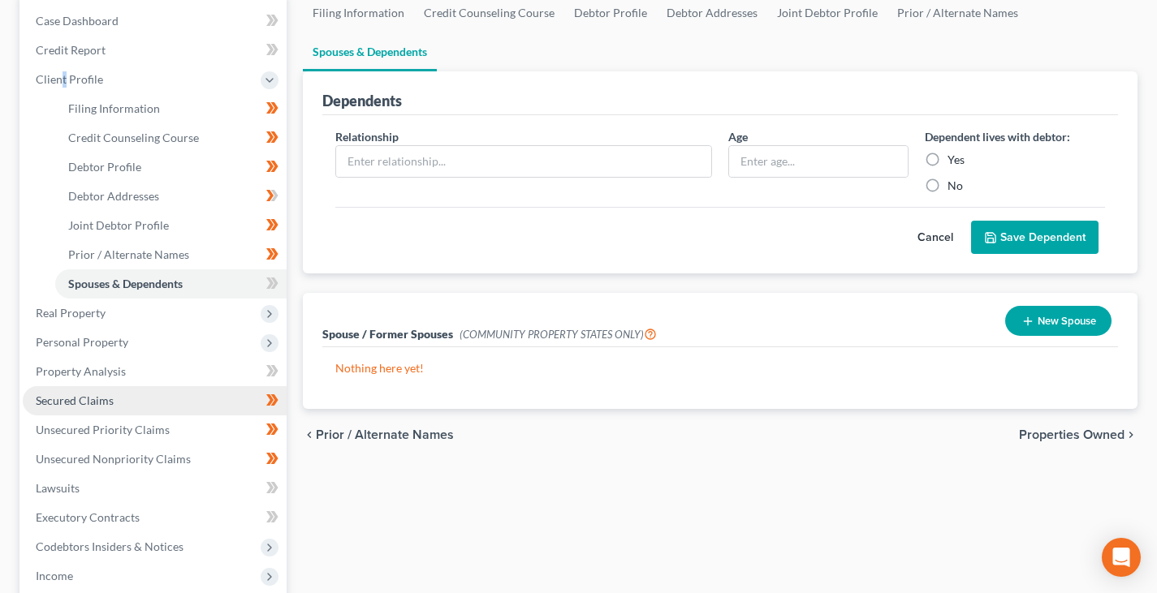
click at [89, 403] on span "Secured Claims" at bounding box center [75, 401] width 78 height 14
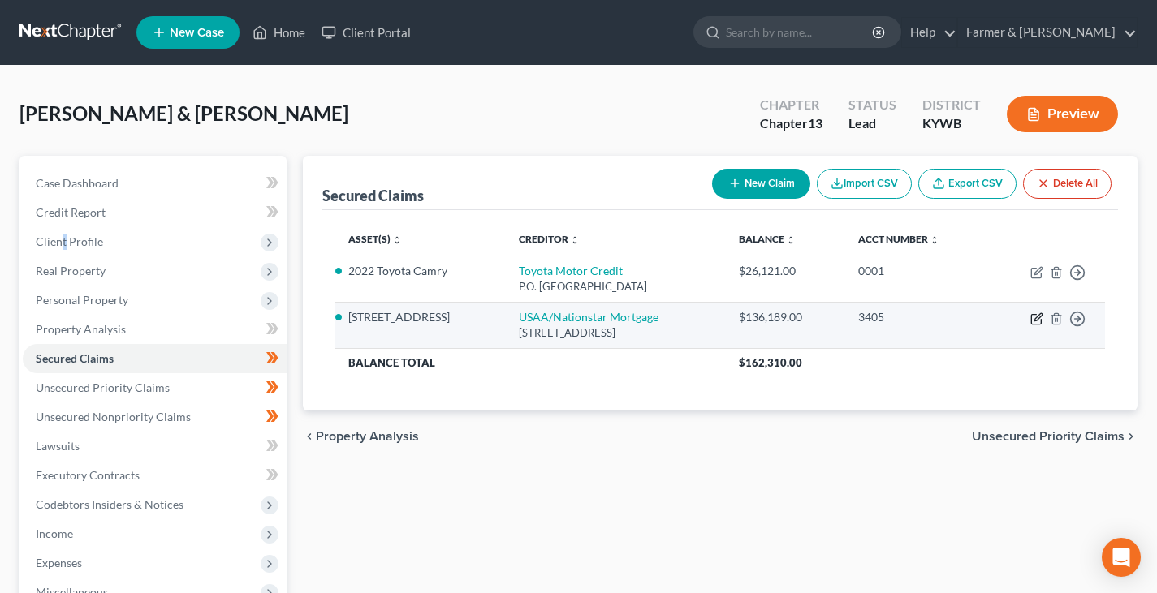
click at [1033, 318] on icon "button" at bounding box center [1036, 318] width 13 height 13
select select "45"
select select "2"
select select "4"
select select "0"
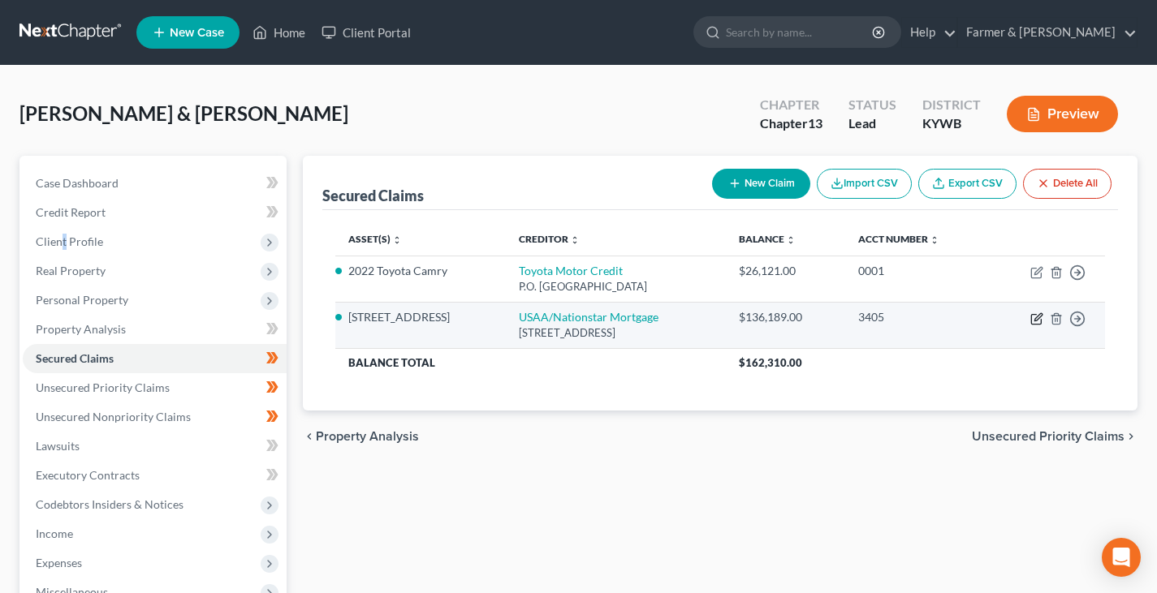
select select "0"
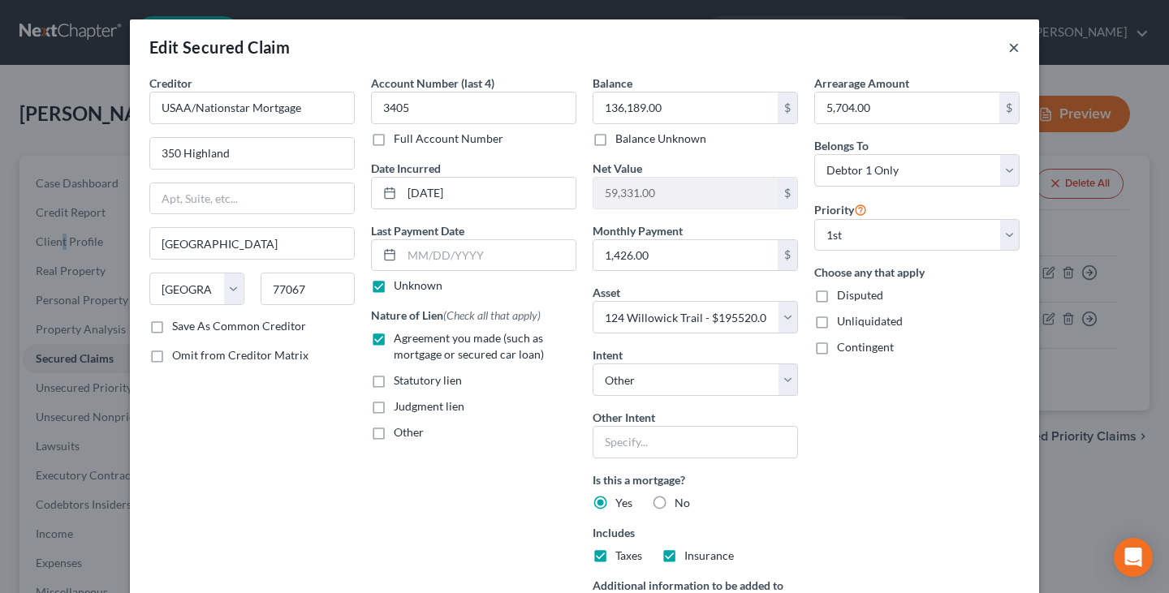
click at [1008, 51] on button "×" at bounding box center [1013, 46] width 11 height 19
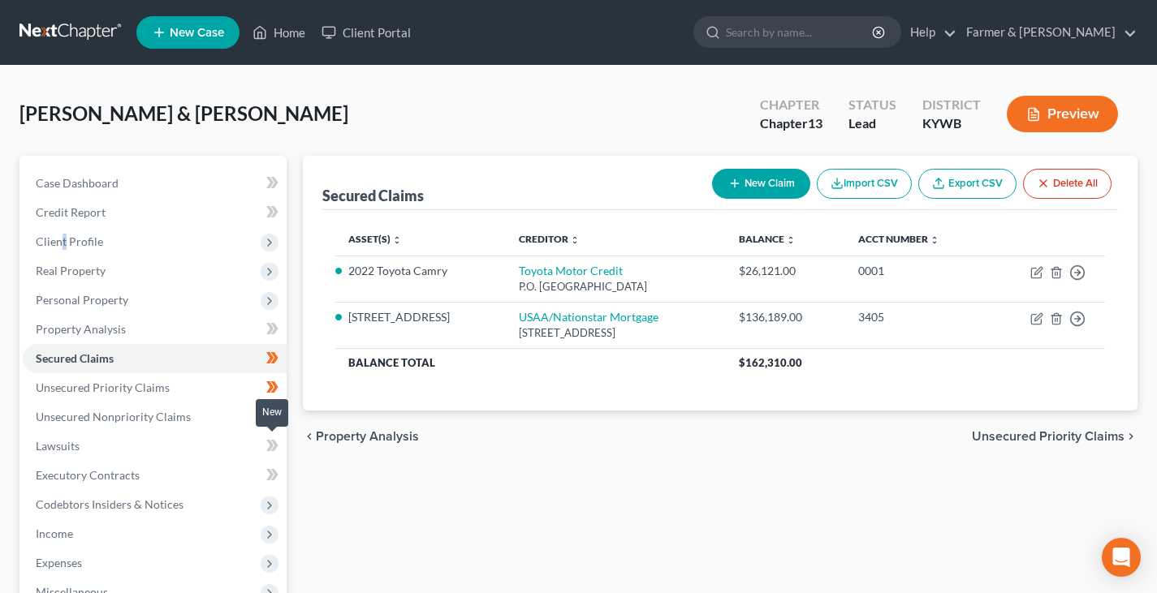
scroll to position [81, 0]
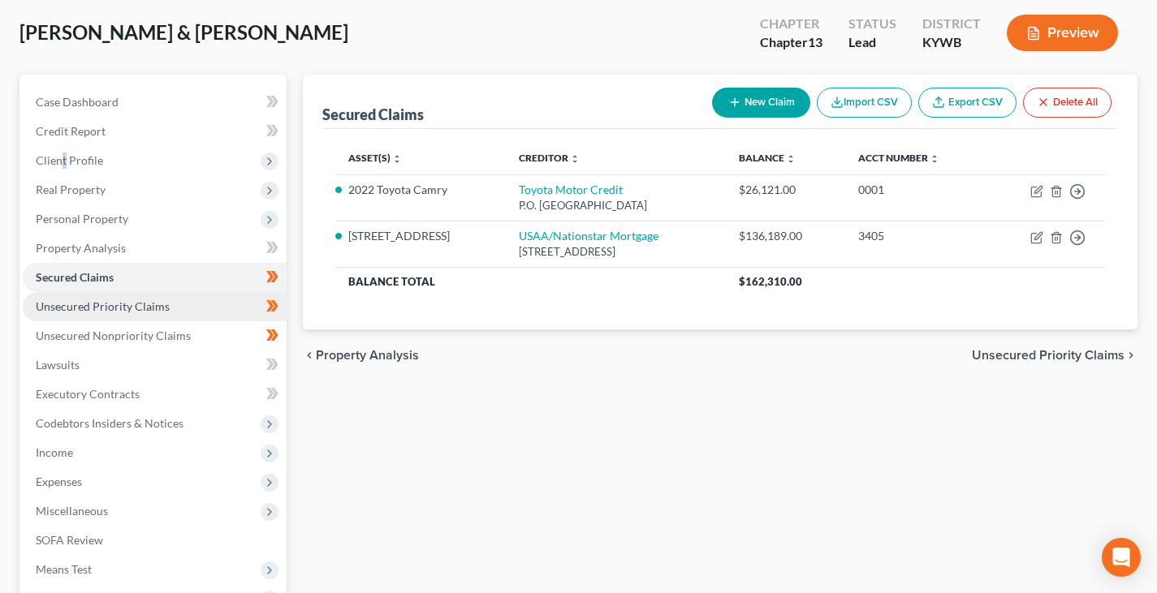
click at [162, 308] on span "Unsecured Priority Claims" at bounding box center [103, 306] width 134 height 14
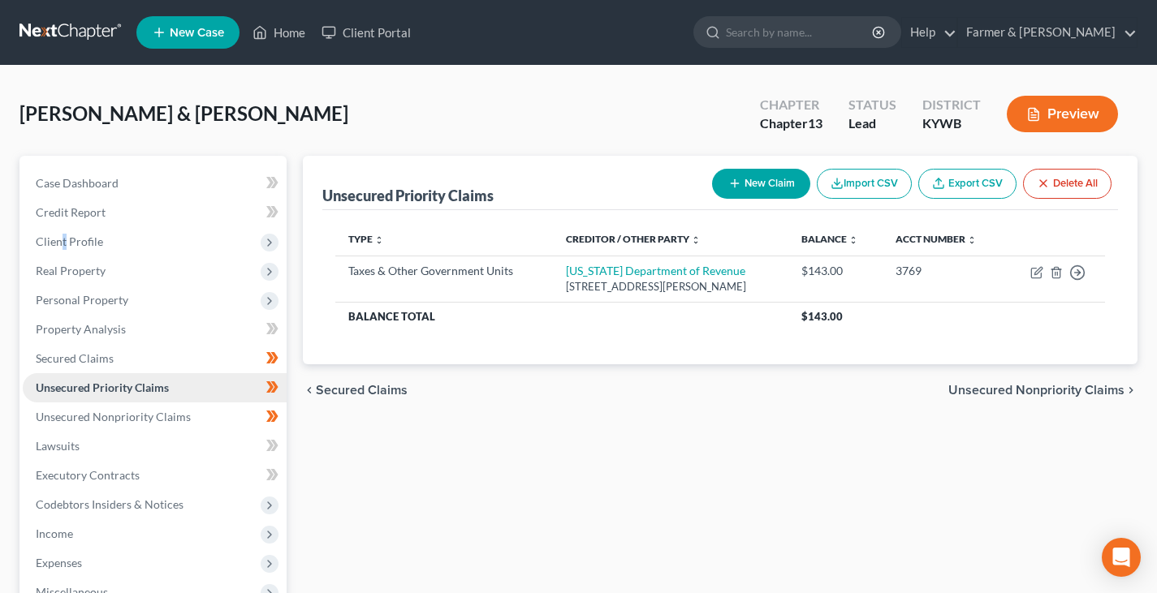
scroll to position [81, 0]
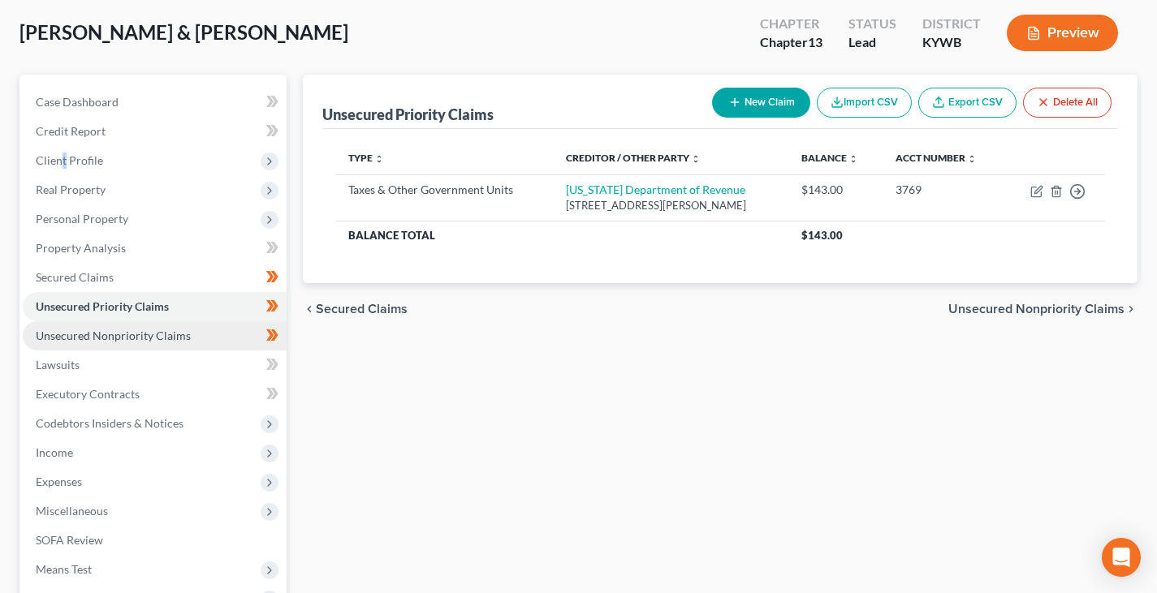
click at [166, 340] on span "Unsecured Nonpriority Claims" at bounding box center [113, 336] width 155 height 14
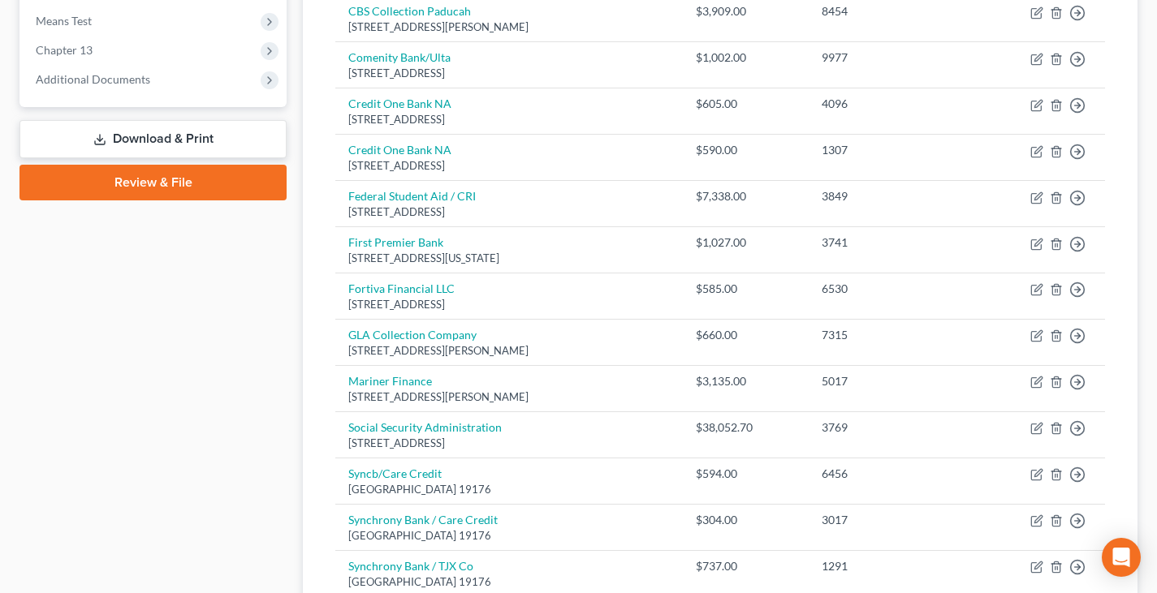
scroll to position [611, 0]
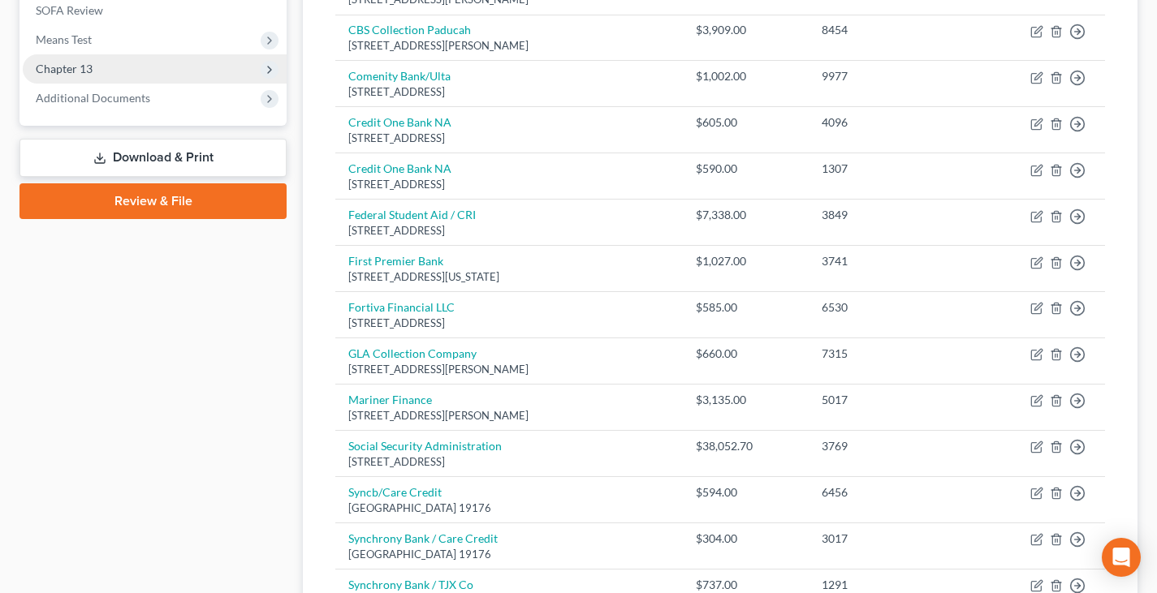
click at [136, 73] on span "Chapter 13" at bounding box center [155, 68] width 264 height 29
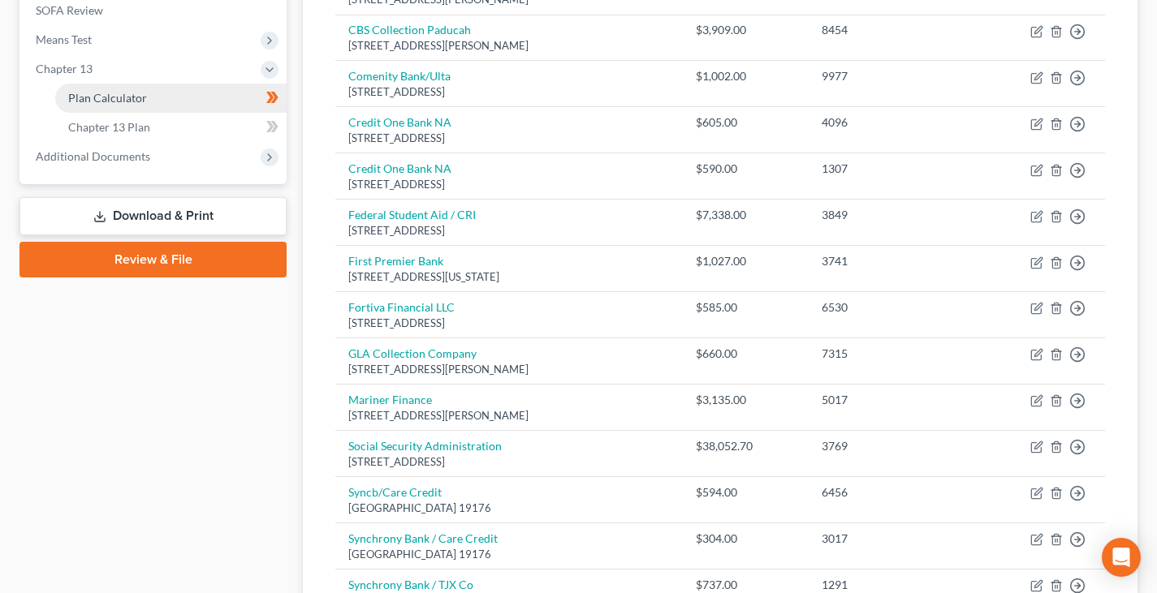
click at [126, 93] on span "Plan Calculator" at bounding box center [107, 98] width 79 height 14
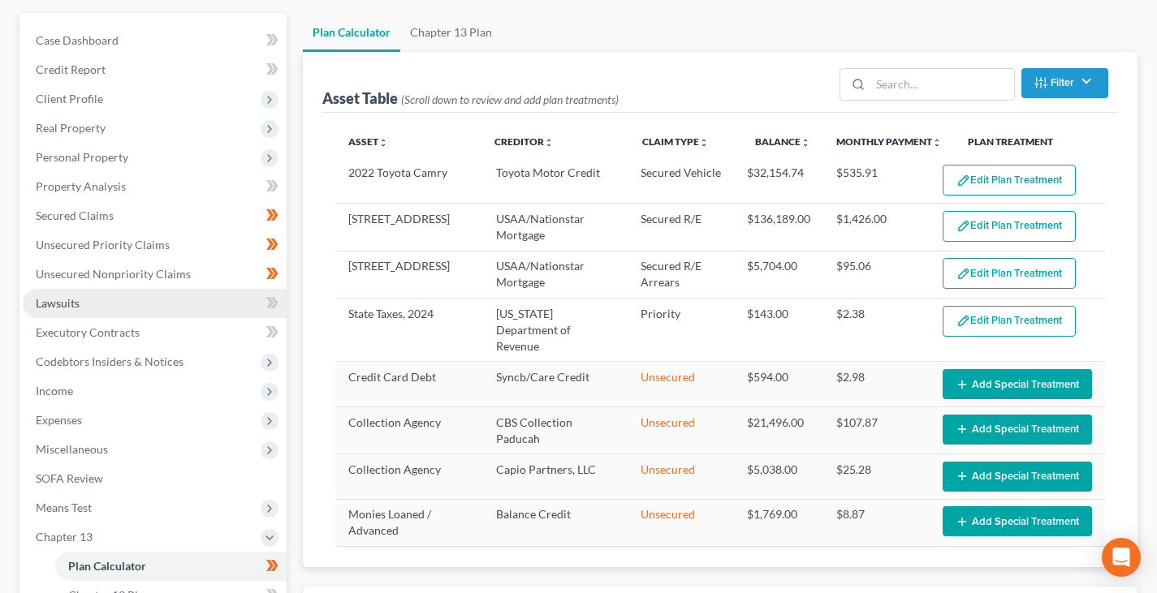
scroll to position [162, 0]
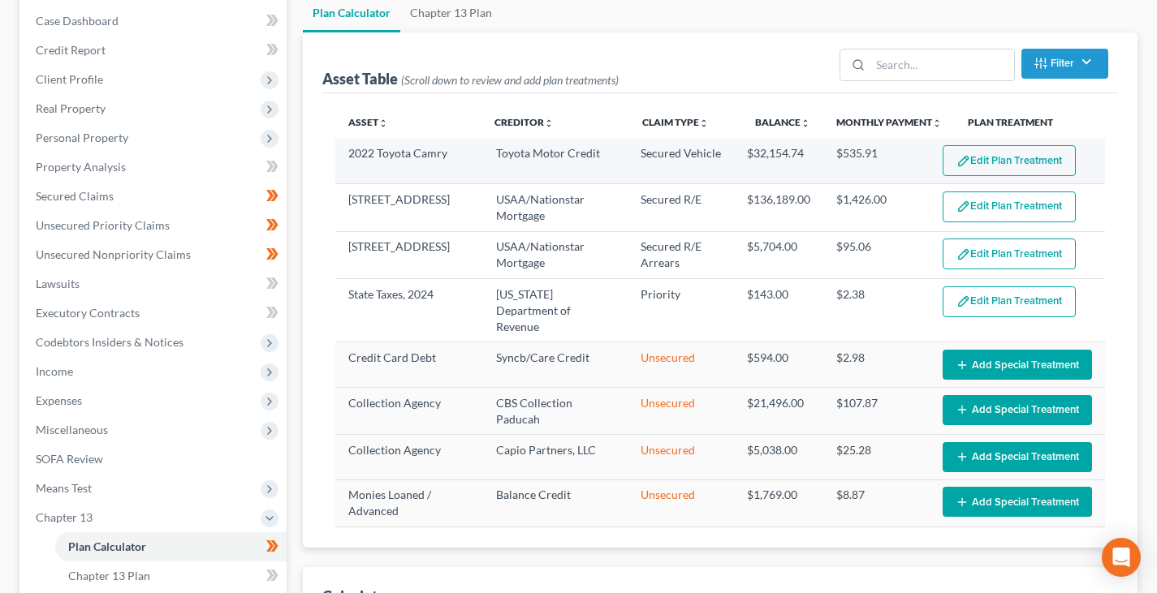
click at [982, 149] on button "Edit Plan Treatment" at bounding box center [1008, 160] width 133 height 31
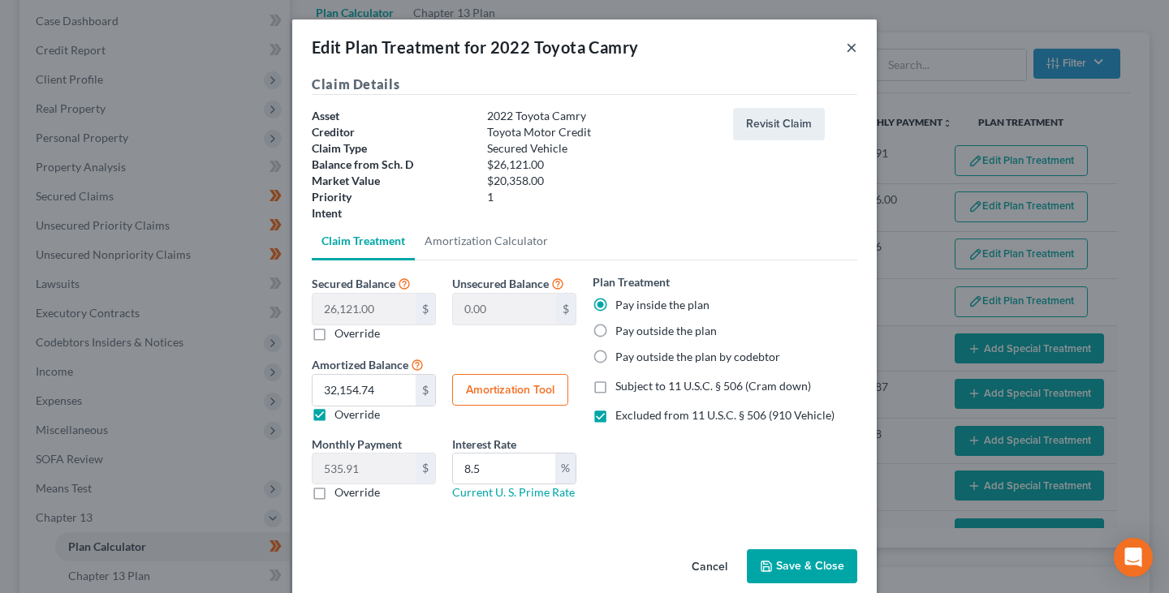
click at [846, 45] on button "×" at bounding box center [851, 46] width 11 height 19
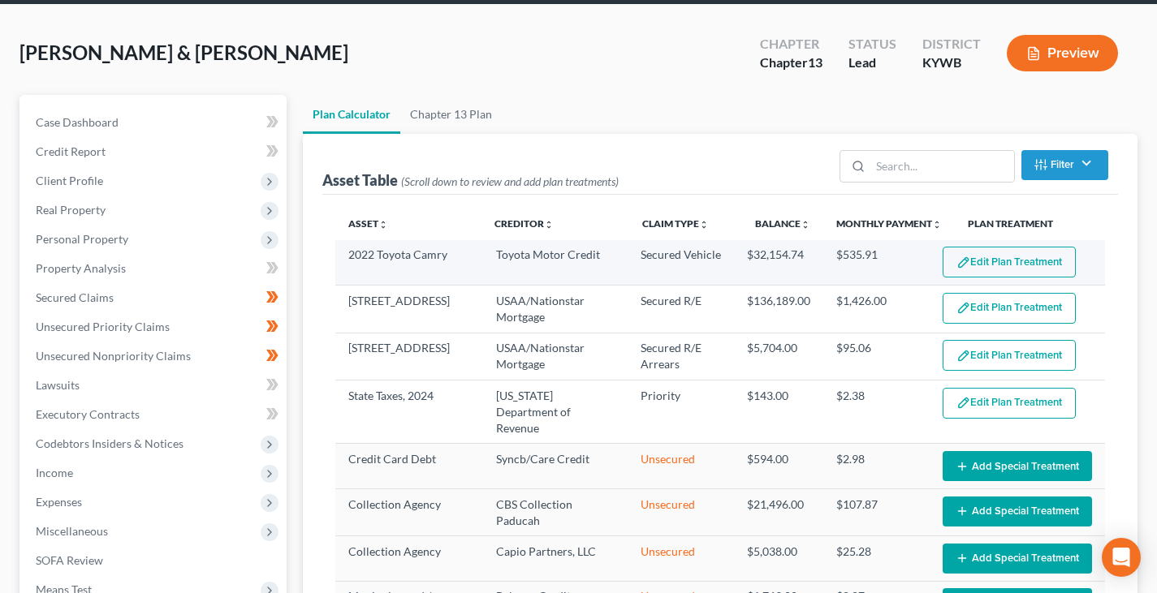
scroll to position [81, 0]
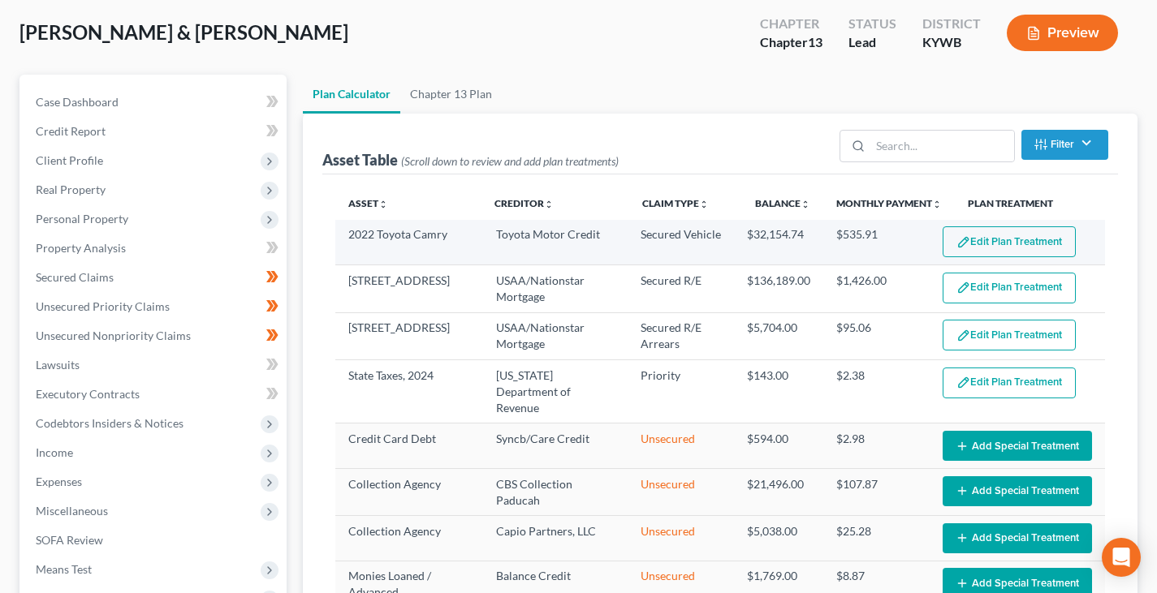
select select "59"
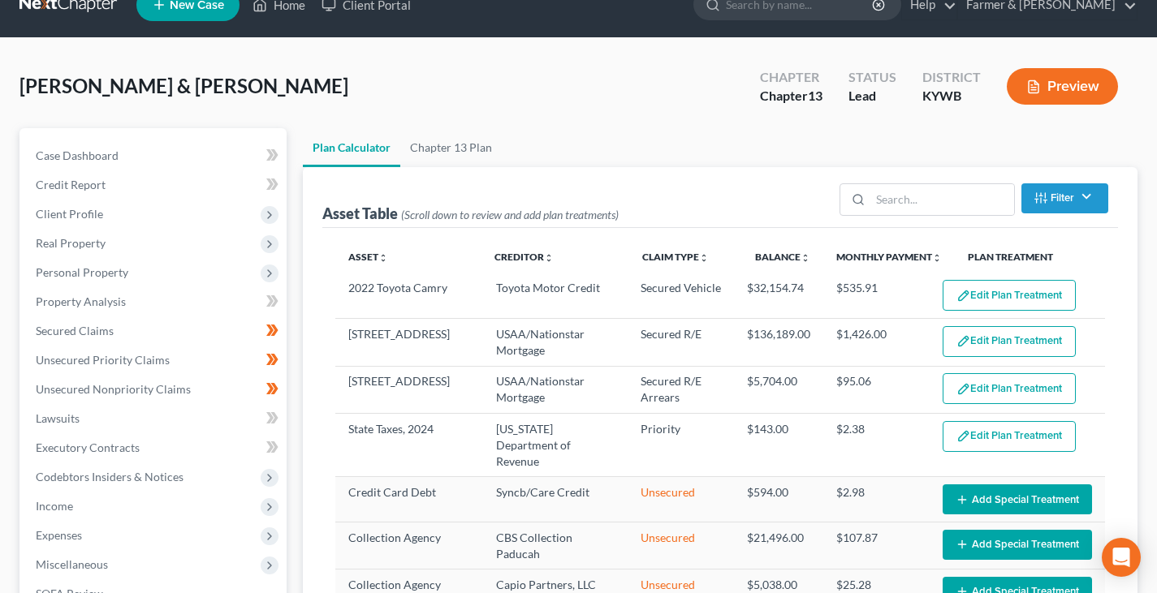
scroll to position [0, 0]
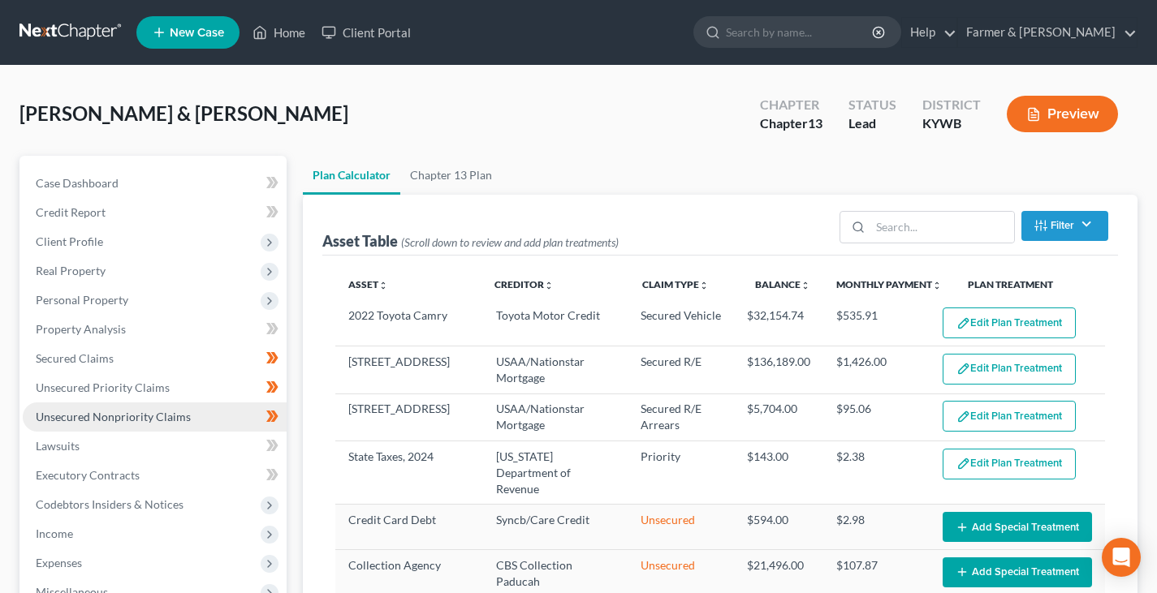
click at [119, 420] on span "Unsecured Nonpriority Claims" at bounding box center [113, 417] width 155 height 14
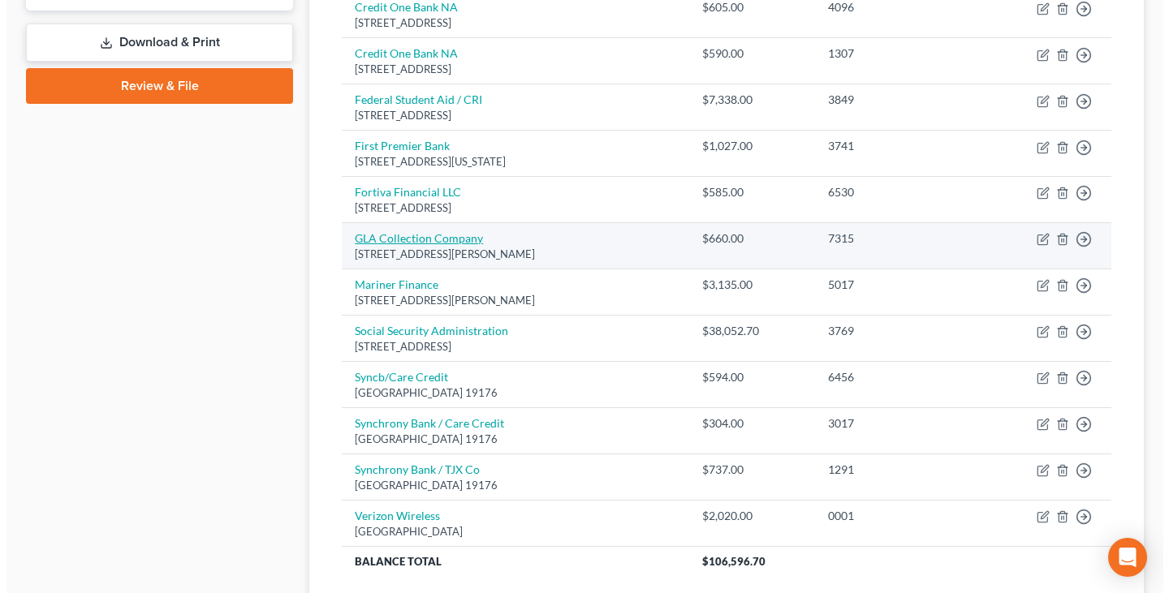
scroll to position [730, 0]
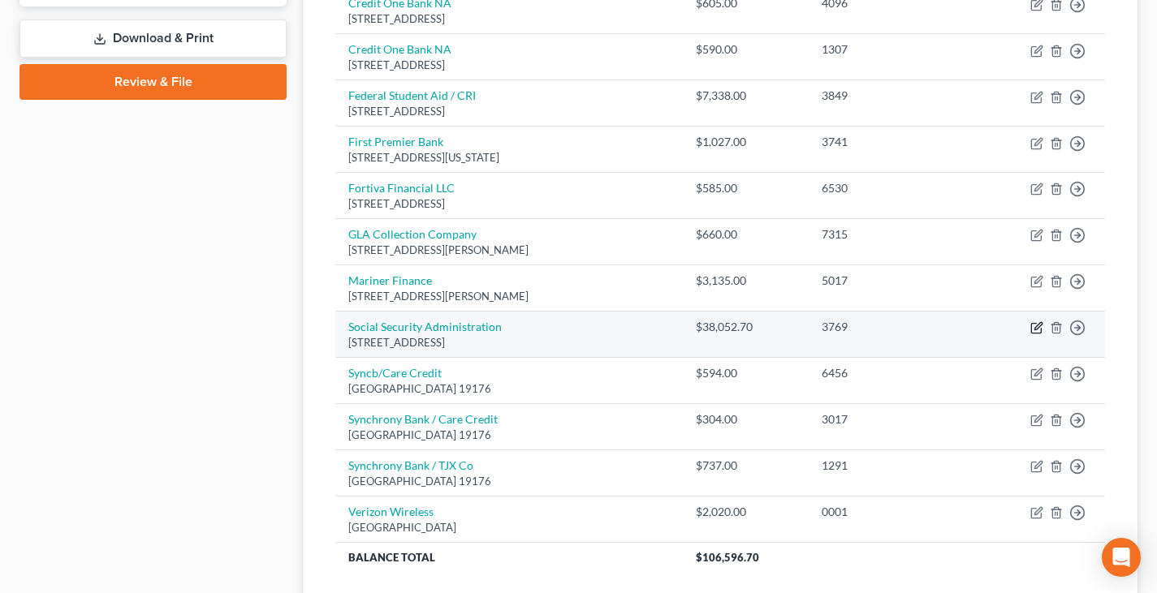
click at [1036, 331] on icon "button" at bounding box center [1036, 327] width 13 height 13
select select "38"
select select "2"
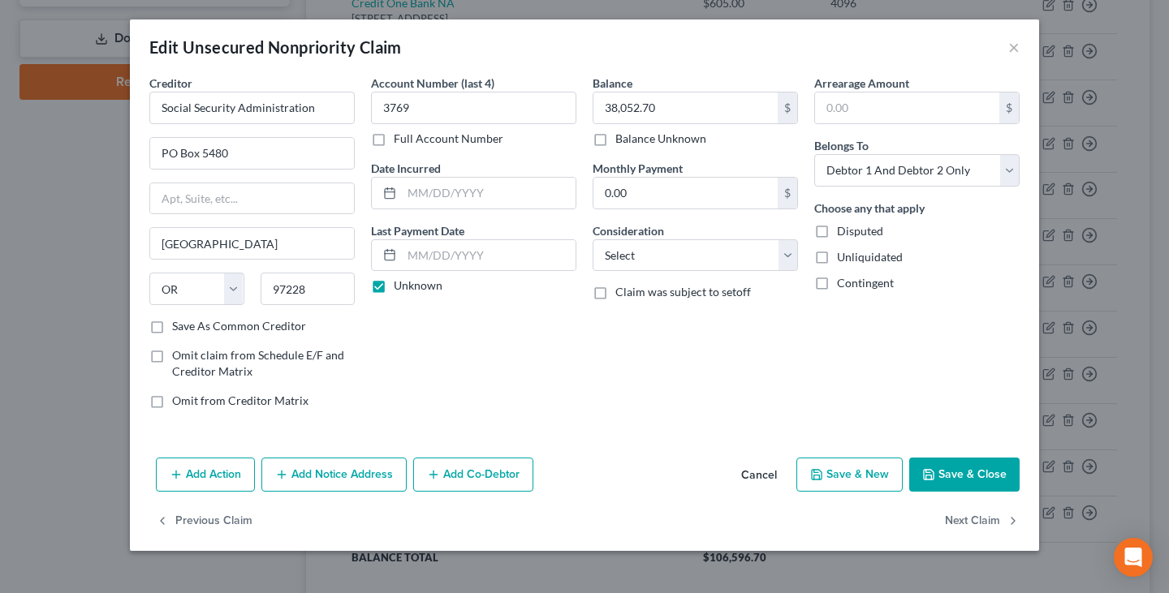
click at [338, 467] on button "Add Notice Address" at bounding box center [333, 475] width 145 height 34
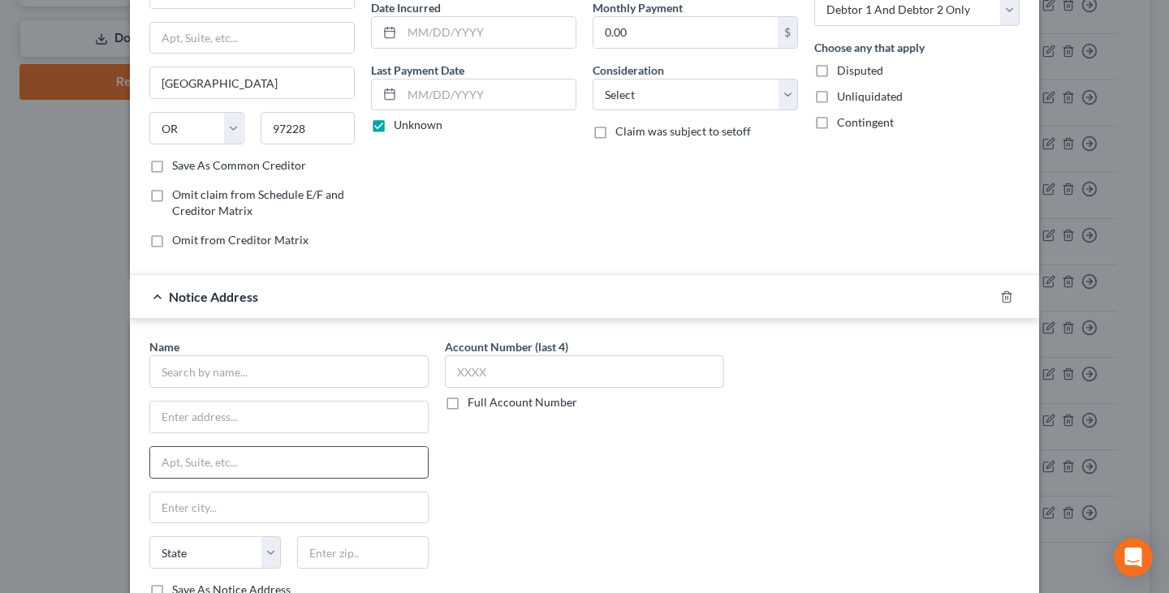
scroll to position [162, 0]
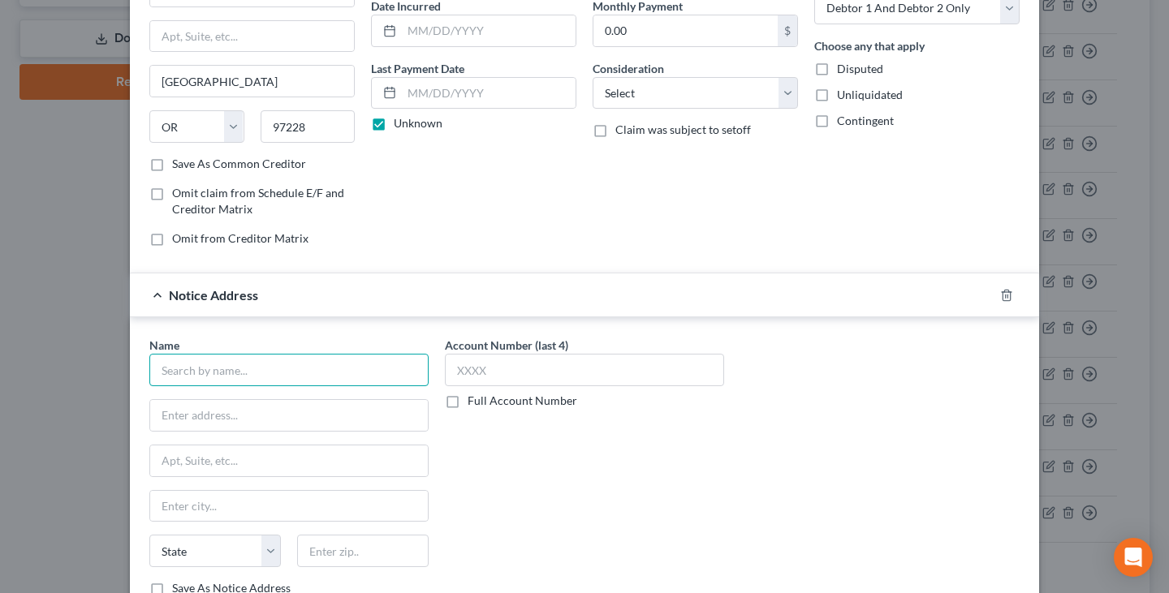
click at [230, 367] on input "text" at bounding box center [288, 370] width 279 height 32
type input "Social Security Administration"
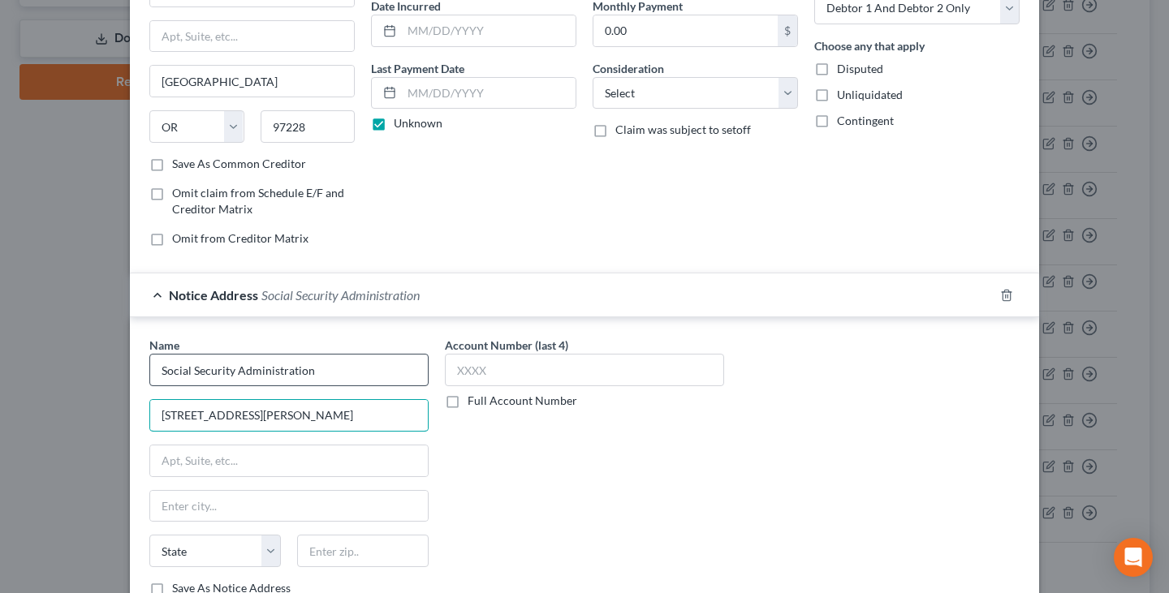
type input "[STREET_ADDRESS][PERSON_NAME]"
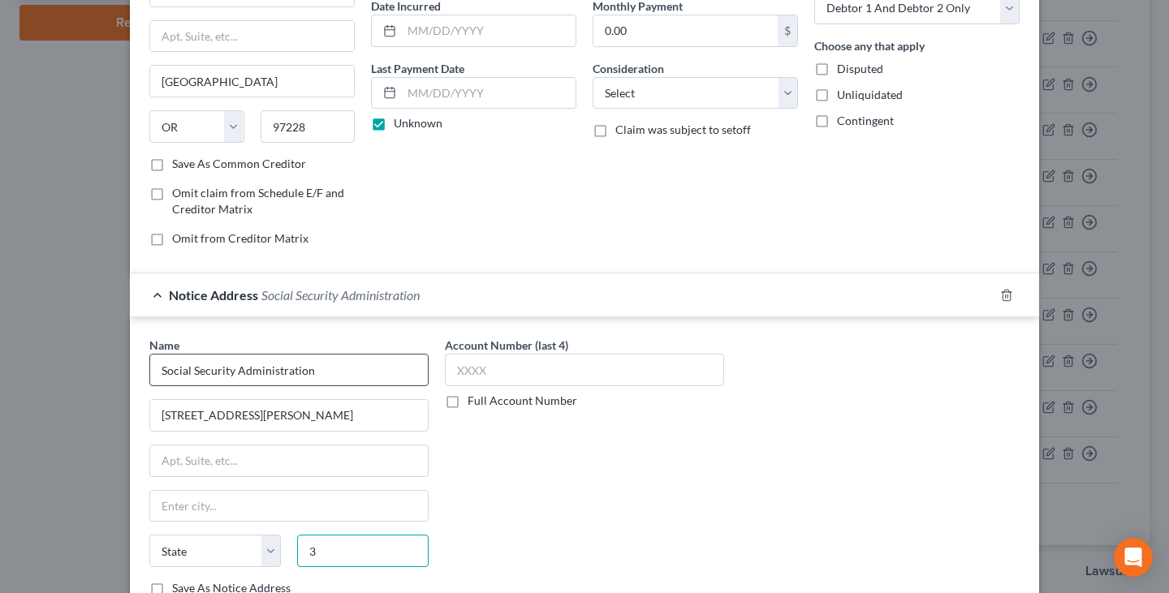
scroll to position [797, 0]
type input "36285"
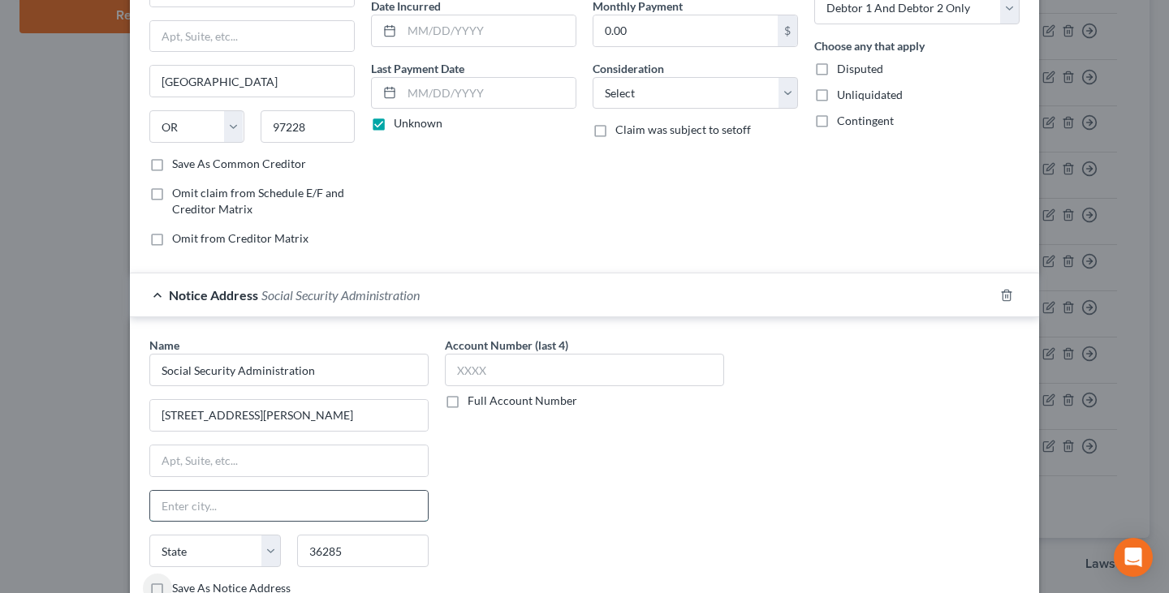
click at [180, 509] on input "text" at bounding box center [289, 506] width 278 height 31
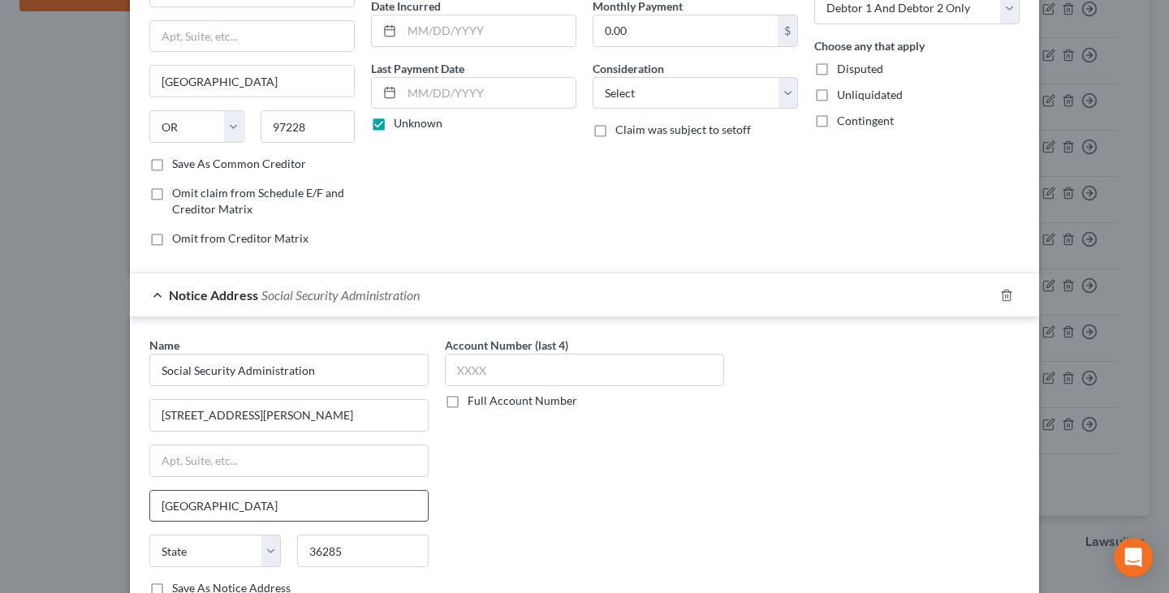
type input "[GEOGRAPHIC_DATA]"
select select "0"
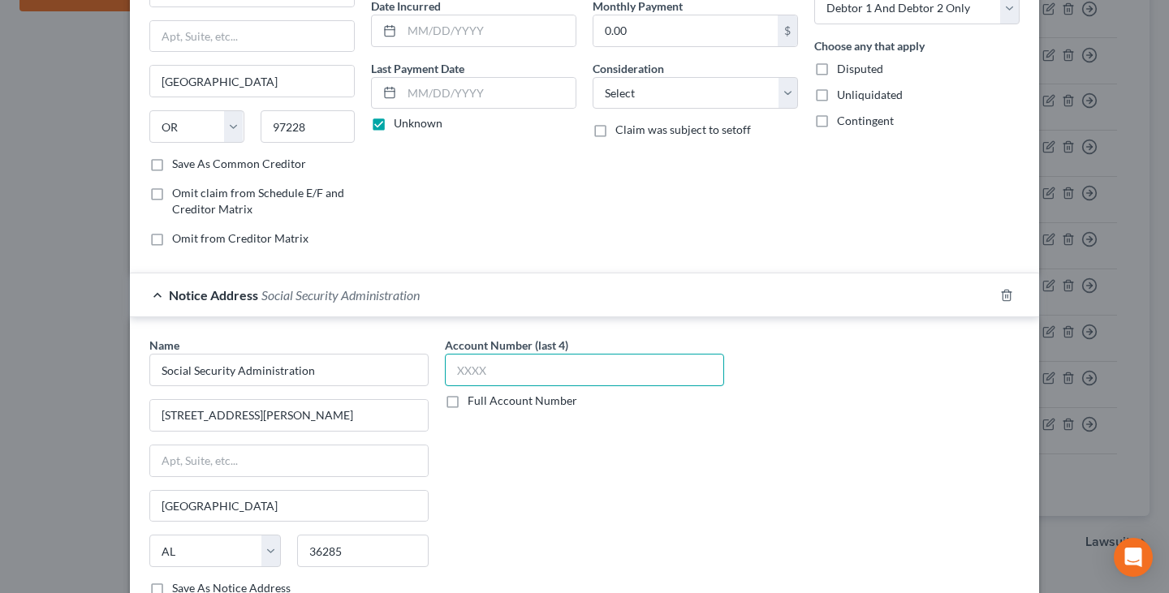
click at [479, 364] on input "text" at bounding box center [584, 370] width 279 height 32
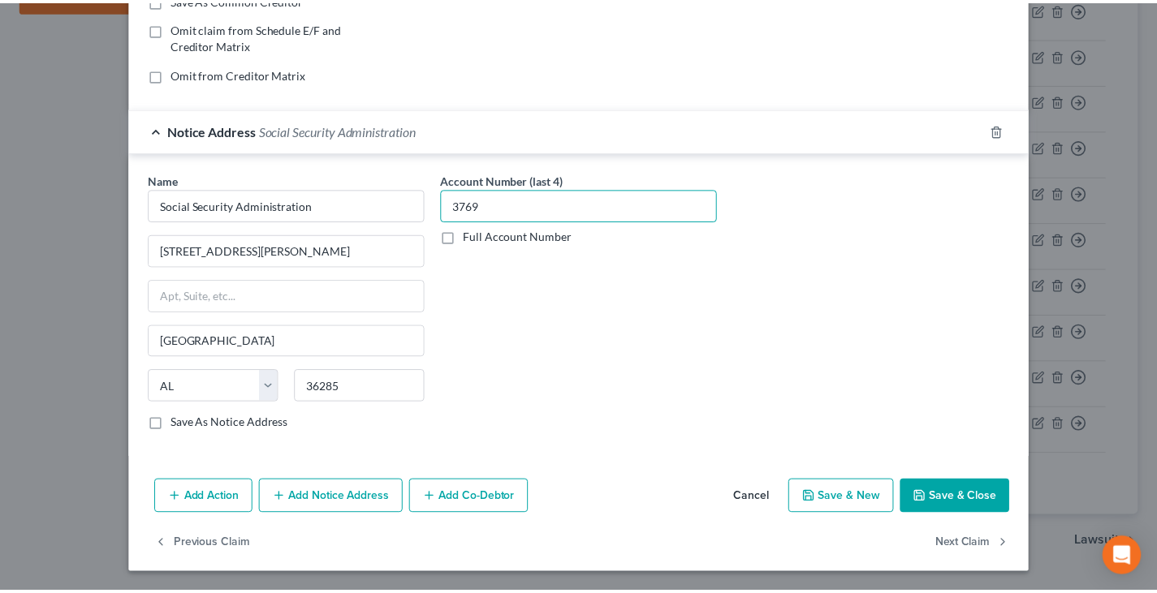
scroll to position [327, 0]
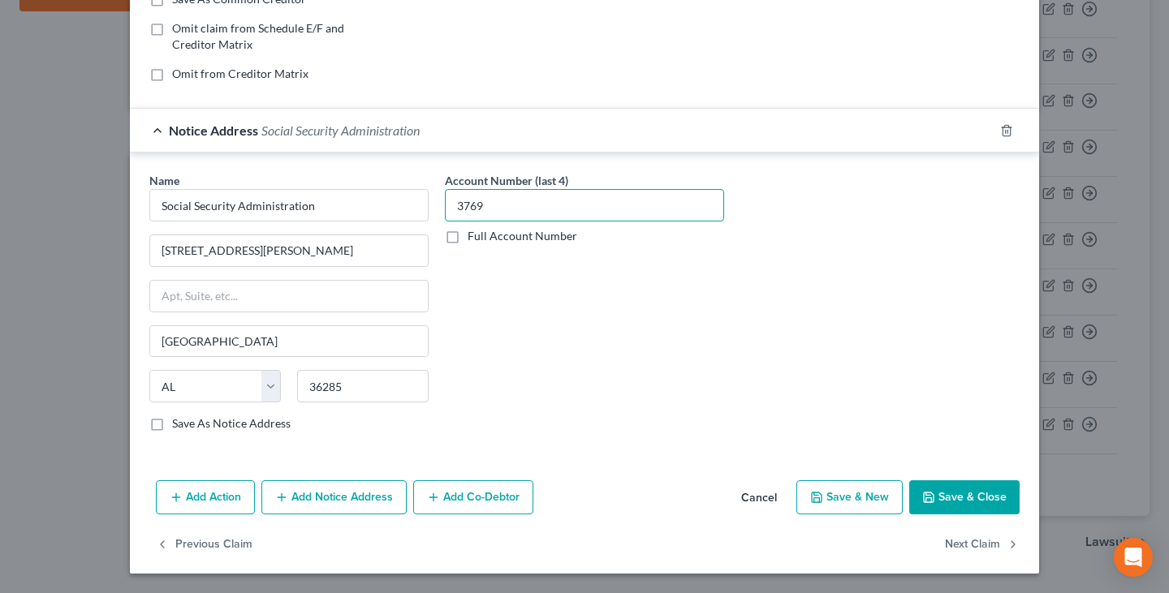
type input "3769"
click at [926, 487] on button "Save & Close" at bounding box center [964, 497] width 110 height 34
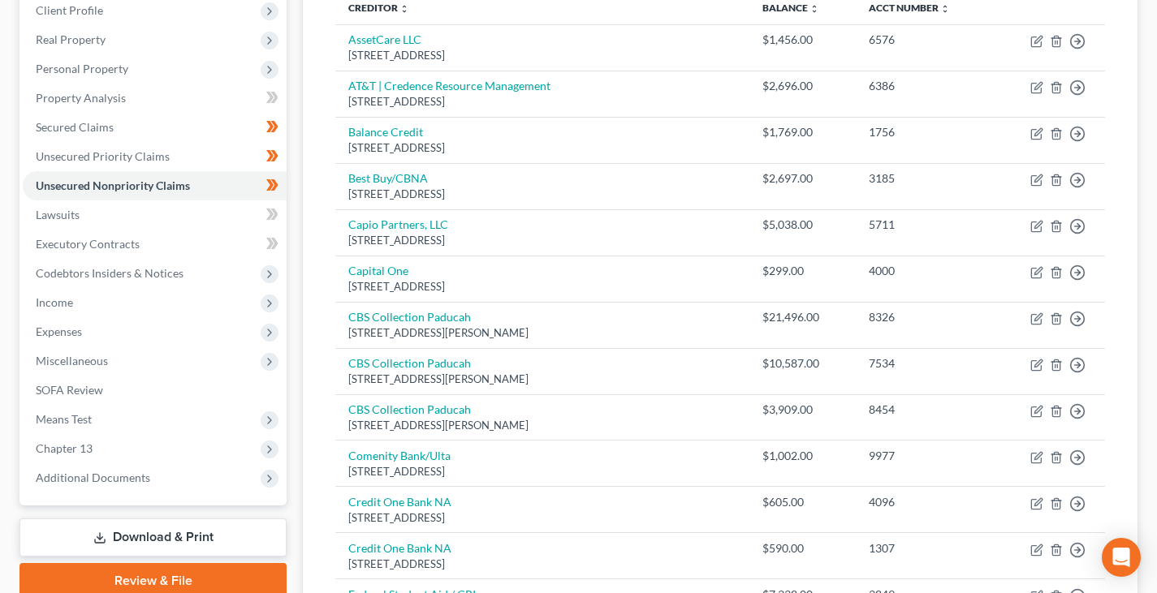
scroll to position [88, 0]
